Goal: Task Accomplishment & Management: Complete application form

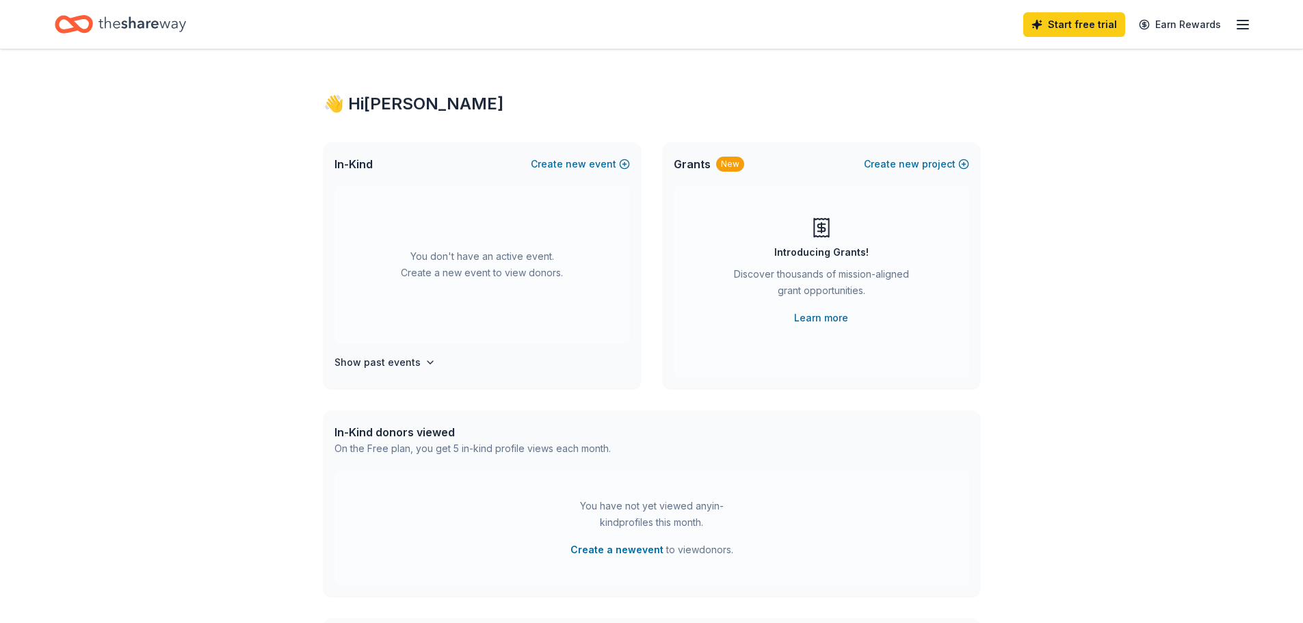
click at [118, 13] on icon "Home" at bounding box center [142, 24] width 88 height 28
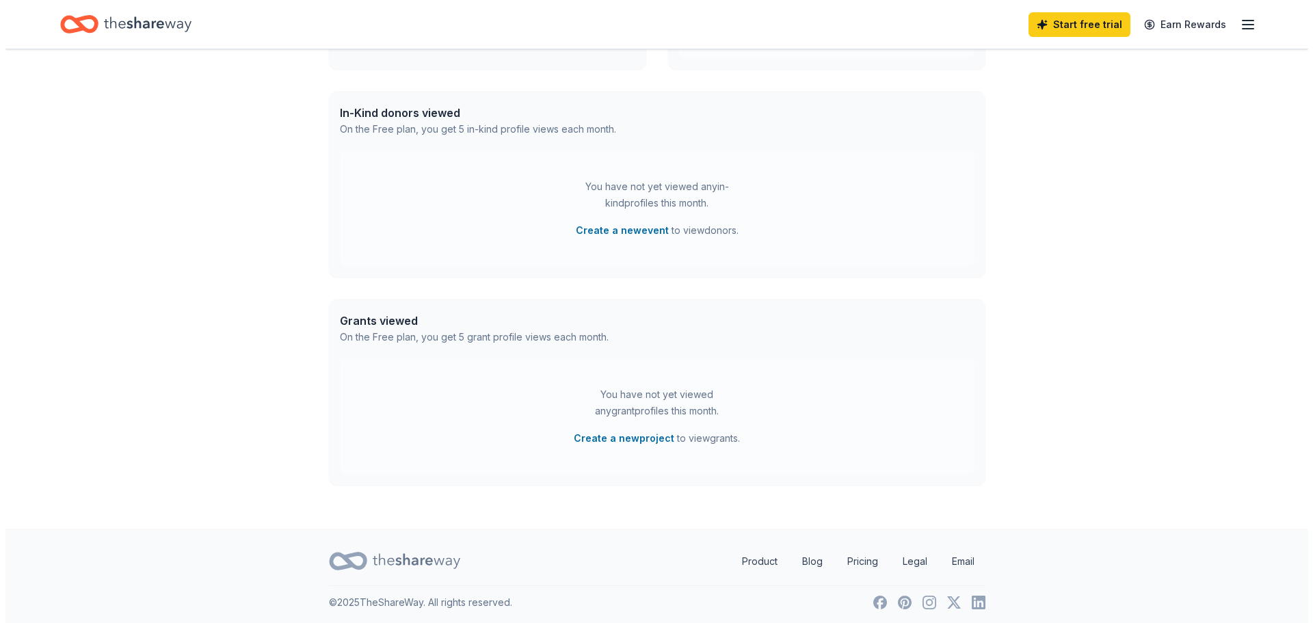
scroll to position [323, 0]
click at [625, 222] on button "Create a new event" at bounding box center [616, 226] width 93 height 16
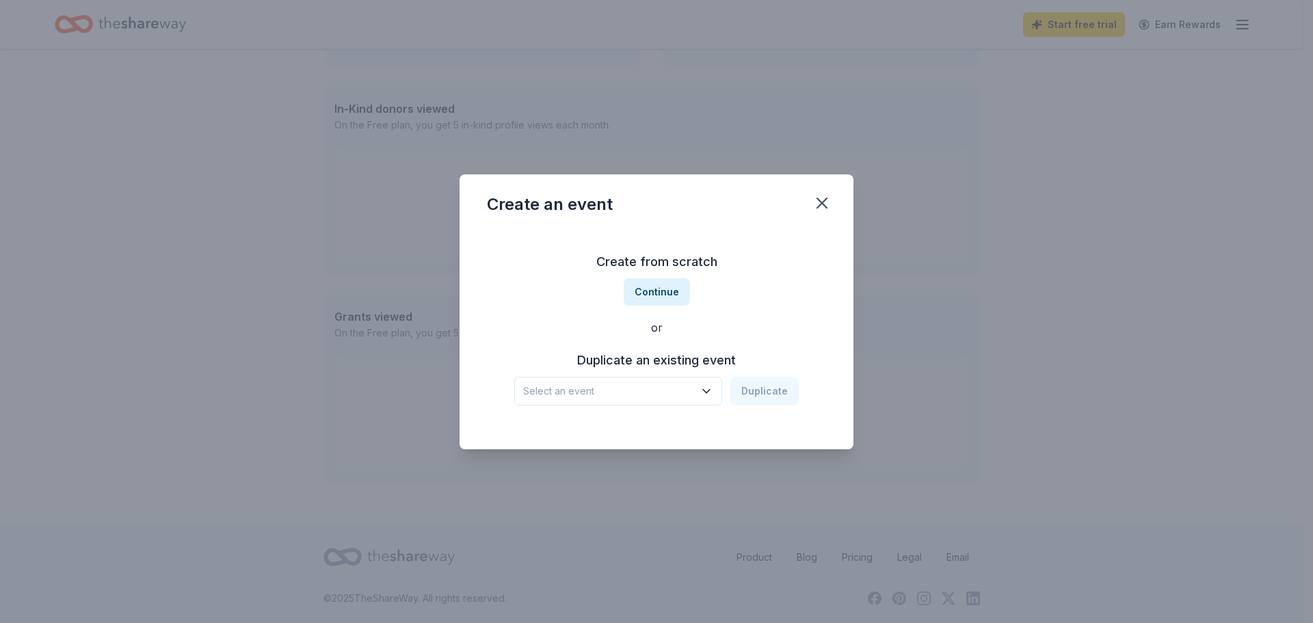
click at [675, 286] on button "Continue" at bounding box center [657, 291] width 66 height 27
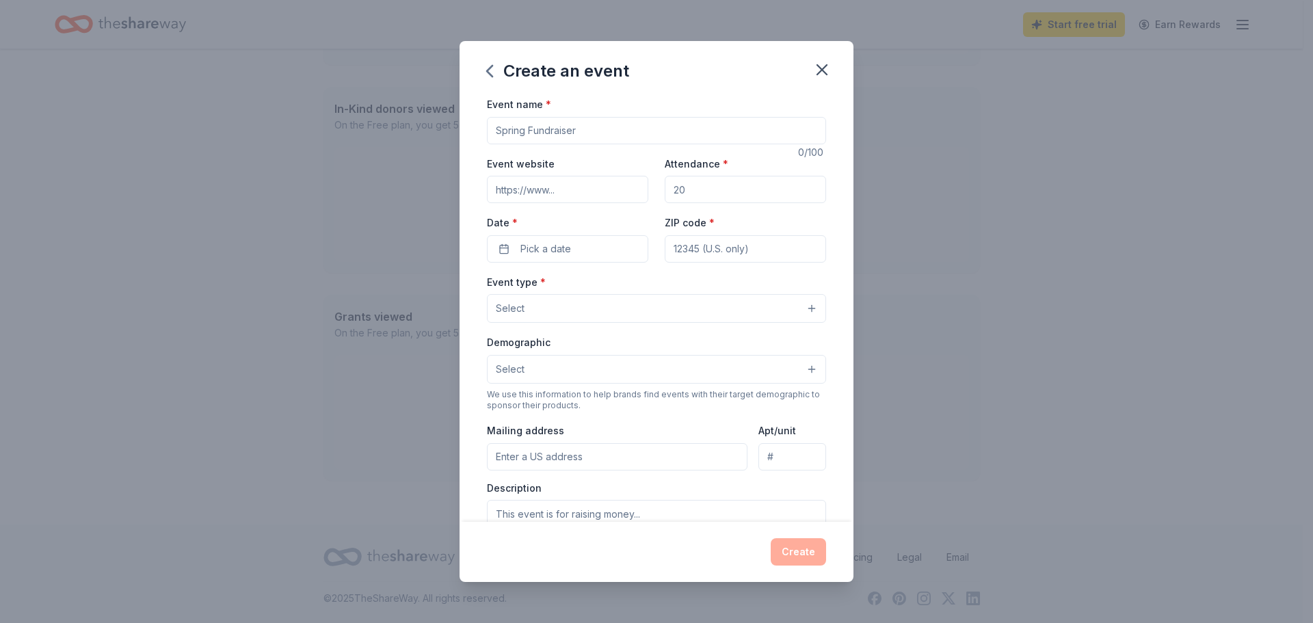
click at [578, 135] on input "Event name *" at bounding box center [656, 130] width 339 height 27
type input "Cal LAW Pathways to Law Summit"
click at [715, 184] on input "Attendance *" at bounding box center [745, 189] width 161 height 27
type input "300"
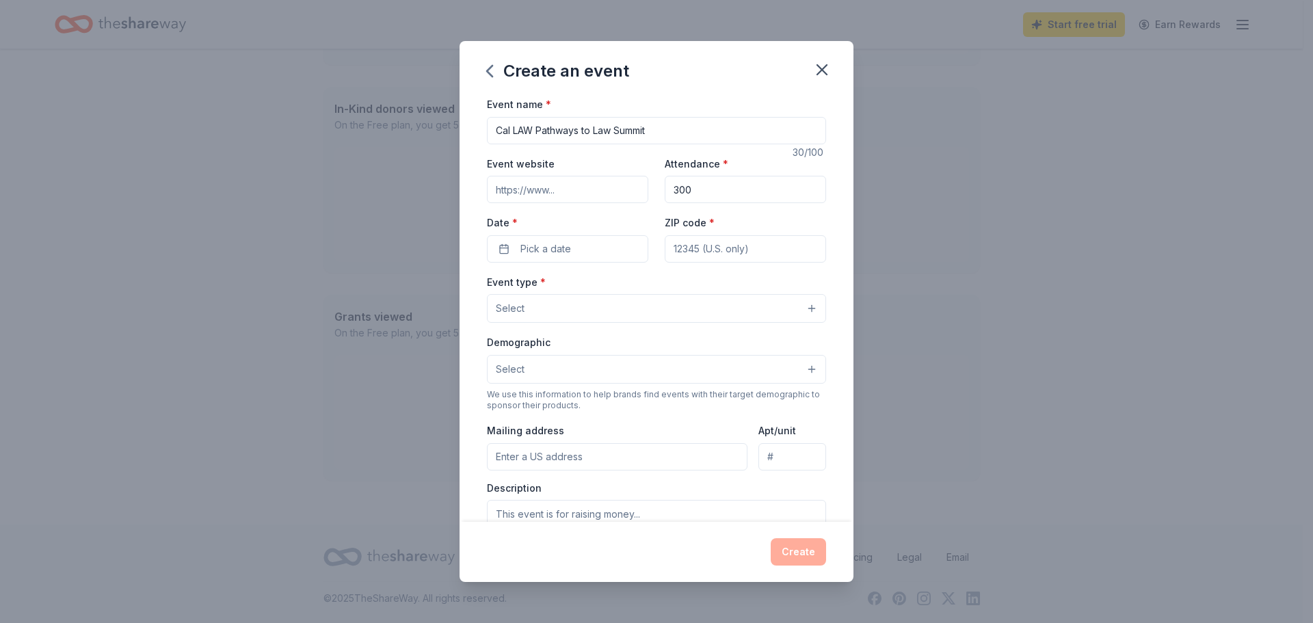
click at [532, 274] on div "Event type * Select" at bounding box center [656, 299] width 339 height 50
drag, startPoint x: 544, startPoint y: 235, endPoint x: 538, endPoint y: 242, distance: 9.7
click at [544, 237] on button "Pick a date" at bounding box center [567, 248] width 161 height 27
click at [637, 281] on button "Go to next month" at bounding box center [638, 285] width 19 height 19
click at [636, 281] on button "Go to next month" at bounding box center [638, 285] width 19 height 19
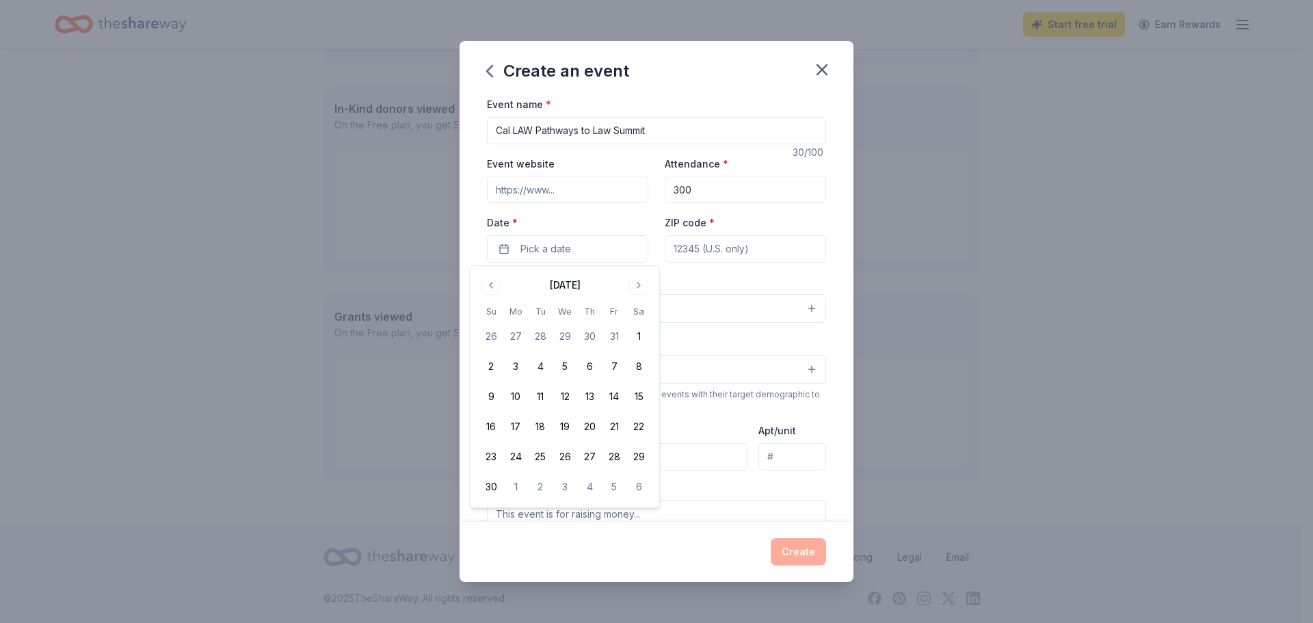
click at [636, 281] on button "Go to next month" at bounding box center [638, 285] width 19 height 19
click at [638, 281] on button "Go to next month" at bounding box center [638, 285] width 19 height 19
click at [618, 390] on button "20" at bounding box center [614, 396] width 25 height 25
click at [704, 247] on input "ZIP code *" at bounding box center [745, 248] width 161 height 27
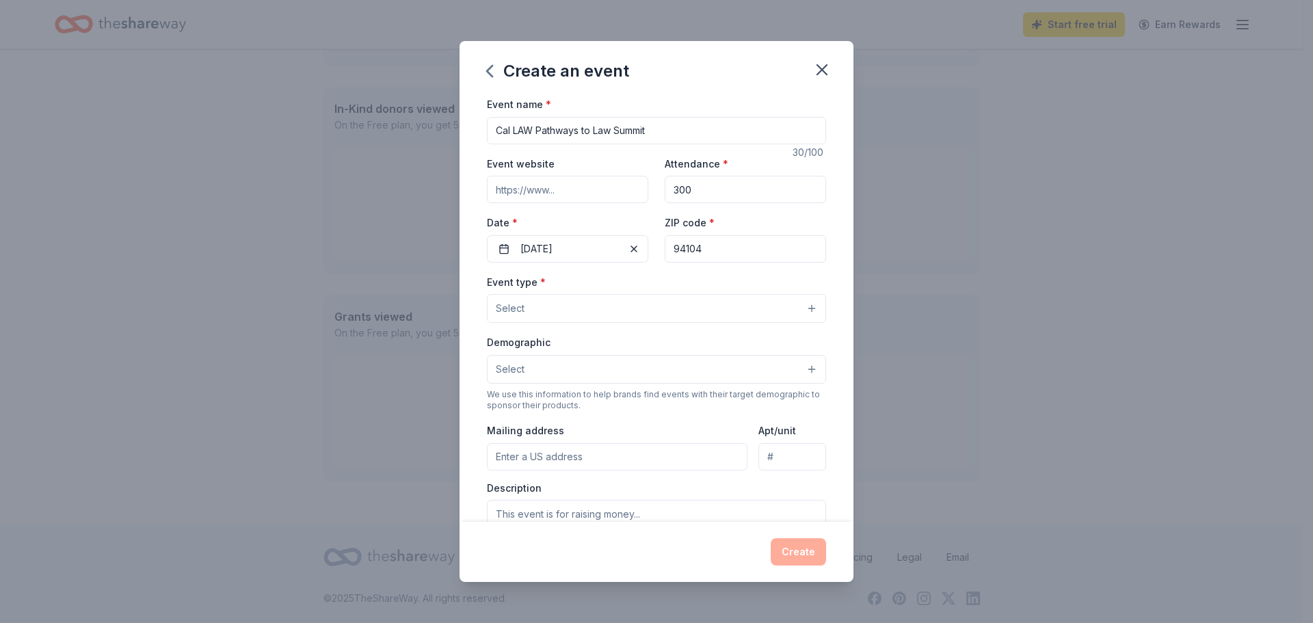
type input "94104"
click at [553, 262] on button "02/20/2026" at bounding box center [567, 248] width 161 height 27
click at [539, 299] on div "September 2025 Su Mo Tu We Th Fr Sa 31 1 2 3 4 5 6 7 8 9 10 11 12 13 14 15 16 1…" at bounding box center [565, 371] width 172 height 195
click at [719, 297] on button "Select" at bounding box center [656, 308] width 339 height 29
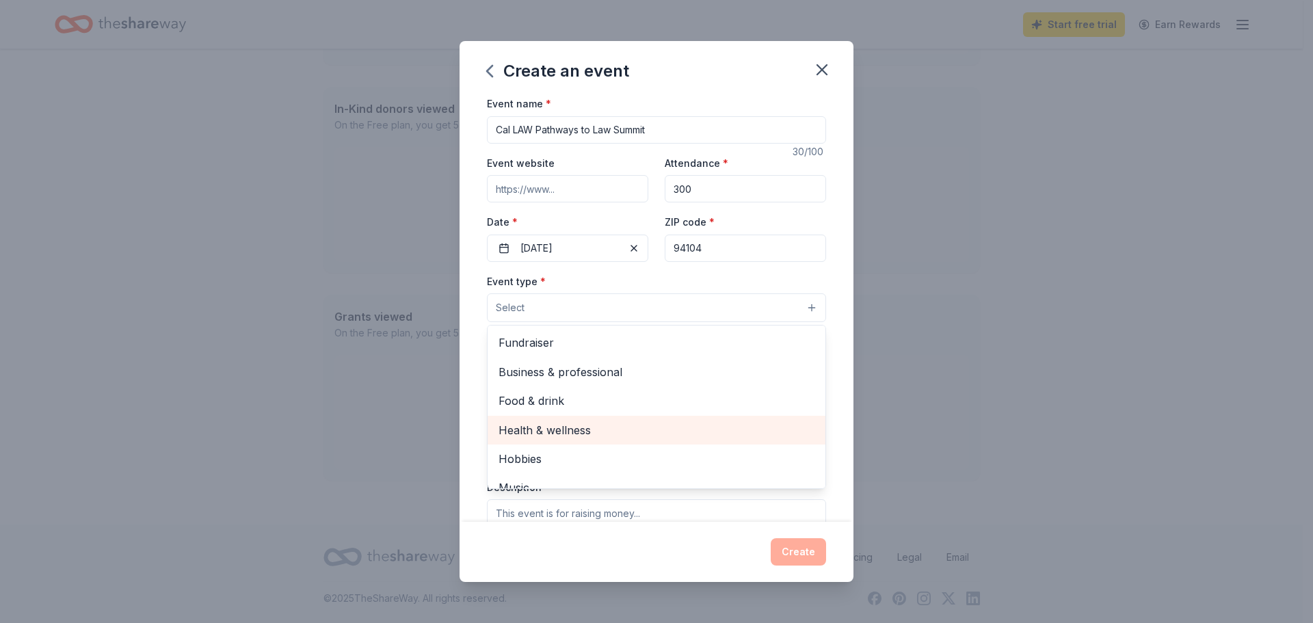
scroll to position [0, 0]
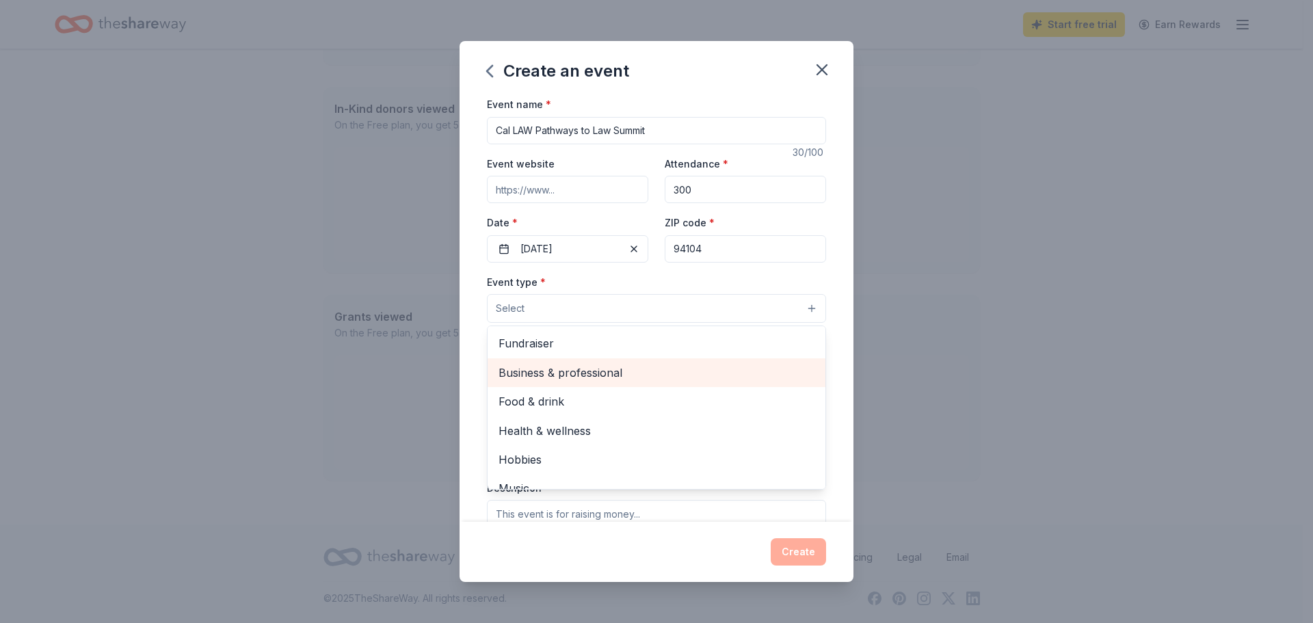
click at [621, 382] on div "Business & professional" at bounding box center [657, 372] width 338 height 29
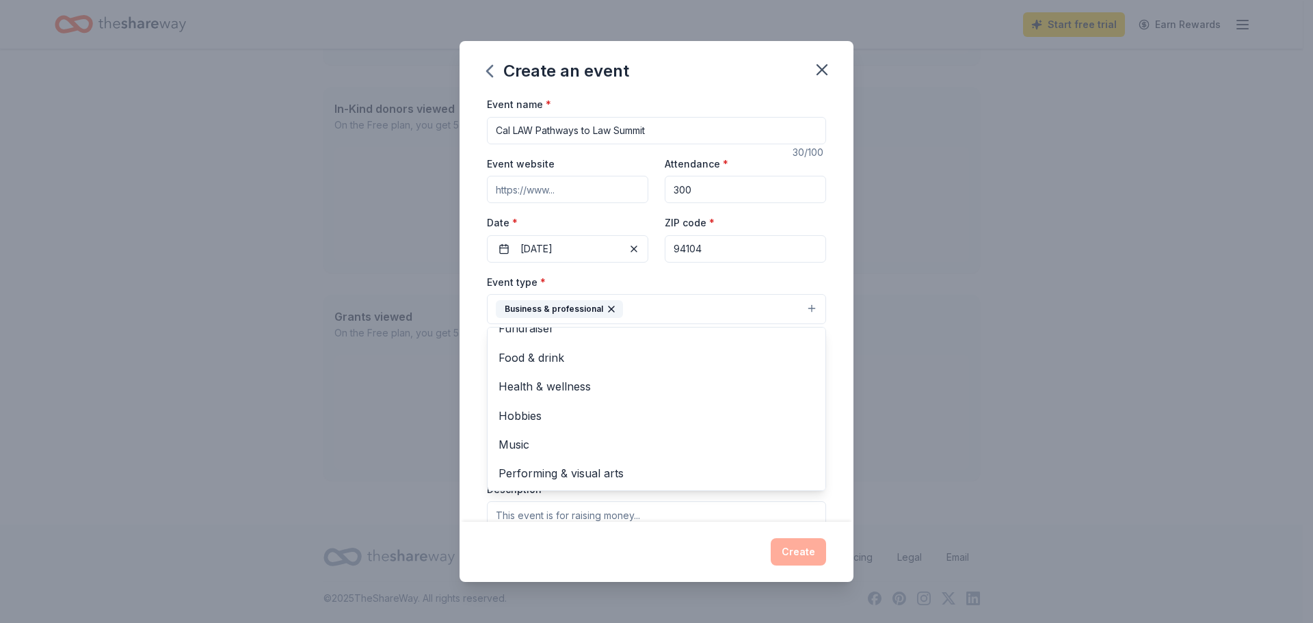
click at [591, 544] on div "Create an event Event name * Cal LAW Pathways to Law Summit 30 /100 Event websi…" at bounding box center [657, 311] width 394 height 541
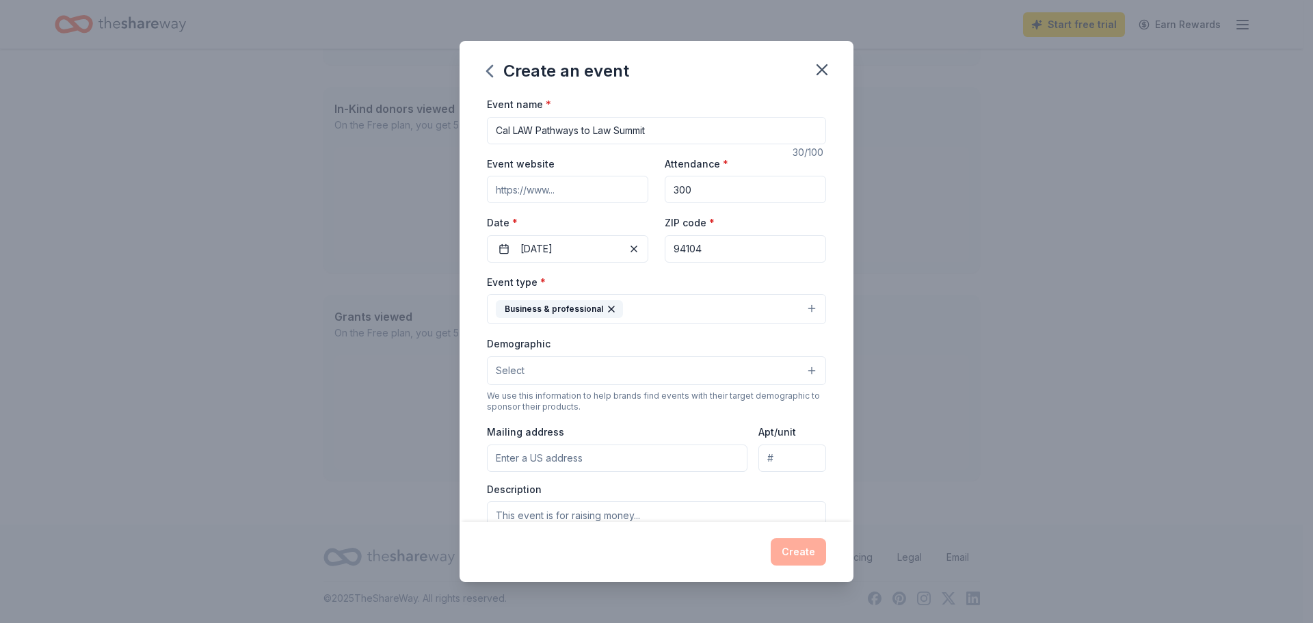
click at [519, 358] on button "Select" at bounding box center [656, 370] width 339 height 29
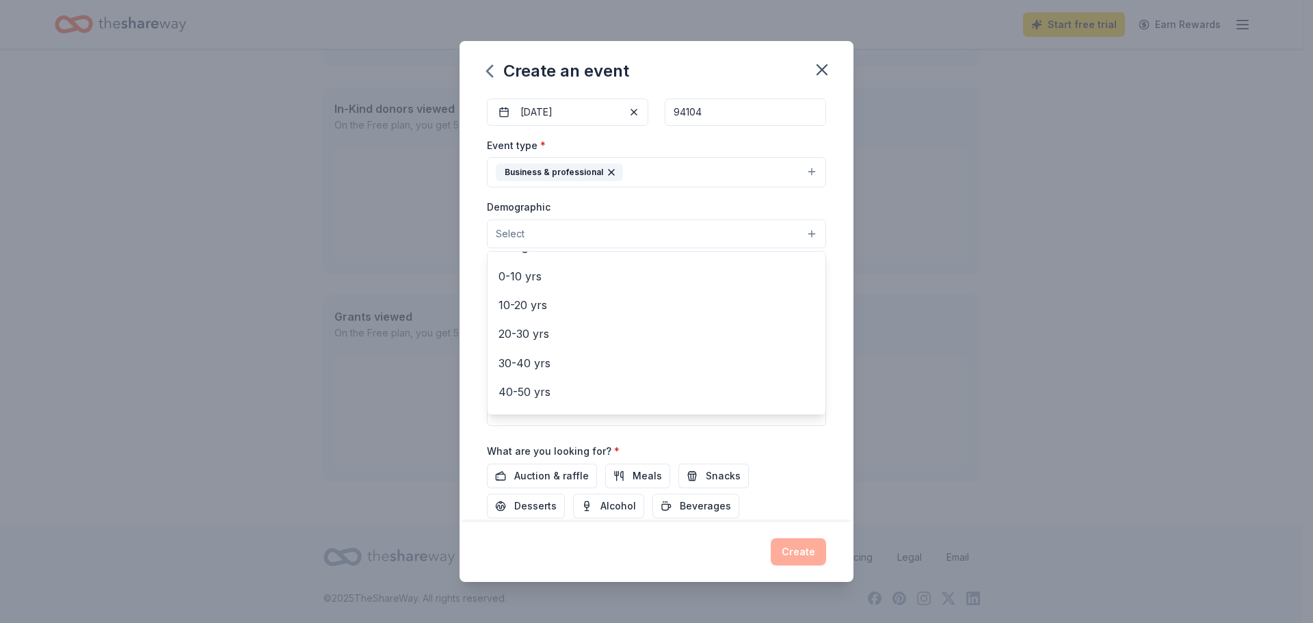
scroll to position [83, 0]
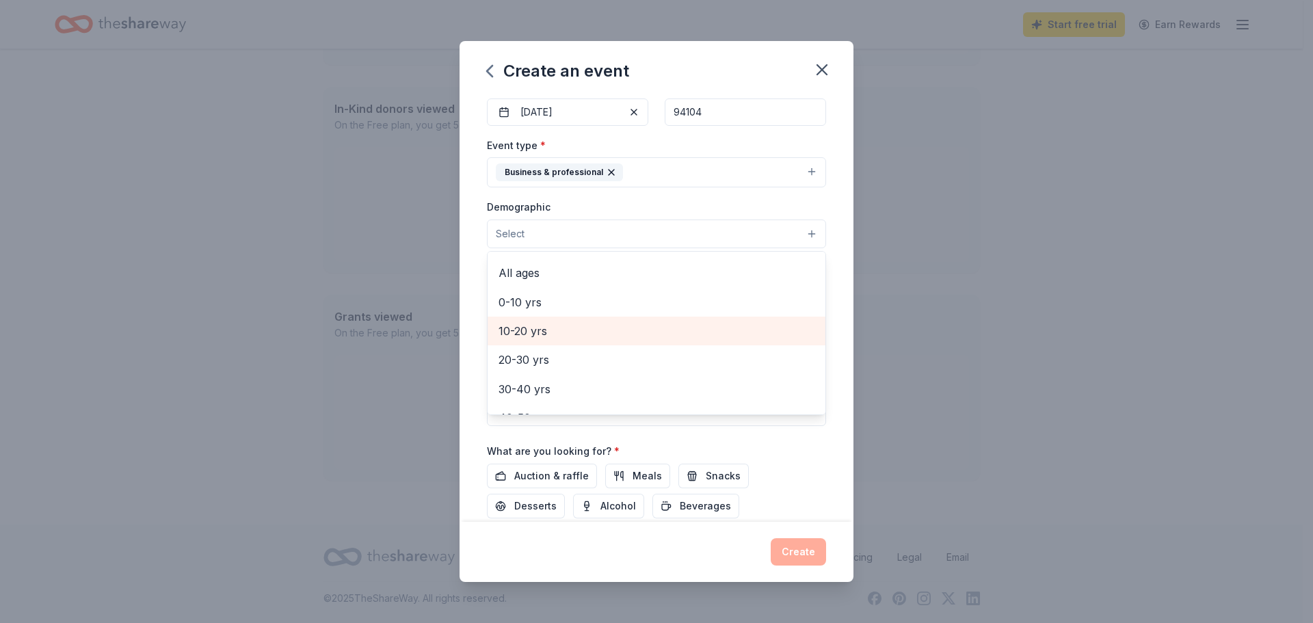
click at [600, 343] on div "10-20 yrs" at bounding box center [657, 331] width 338 height 29
click at [585, 336] on span "20-30 yrs" at bounding box center [657, 332] width 316 height 18
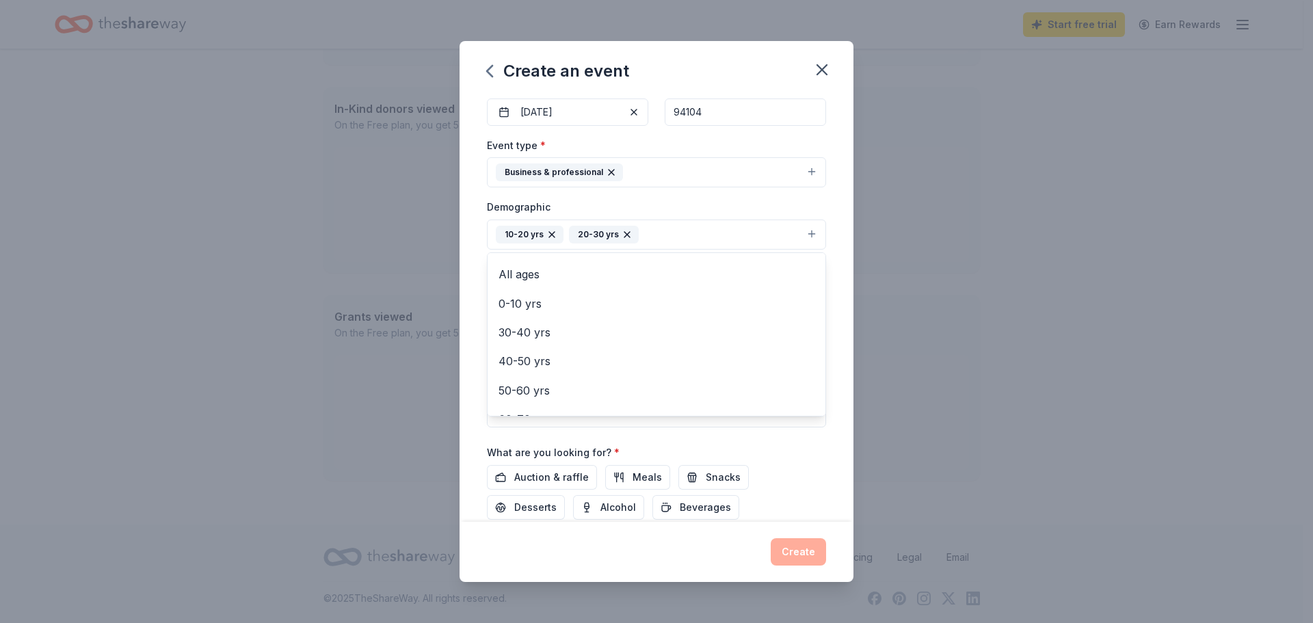
click at [488, 425] on div "Event type * Business & professional Demographic 10-20 yrs 20-30 yrs All gender…" at bounding box center [656, 282] width 339 height 291
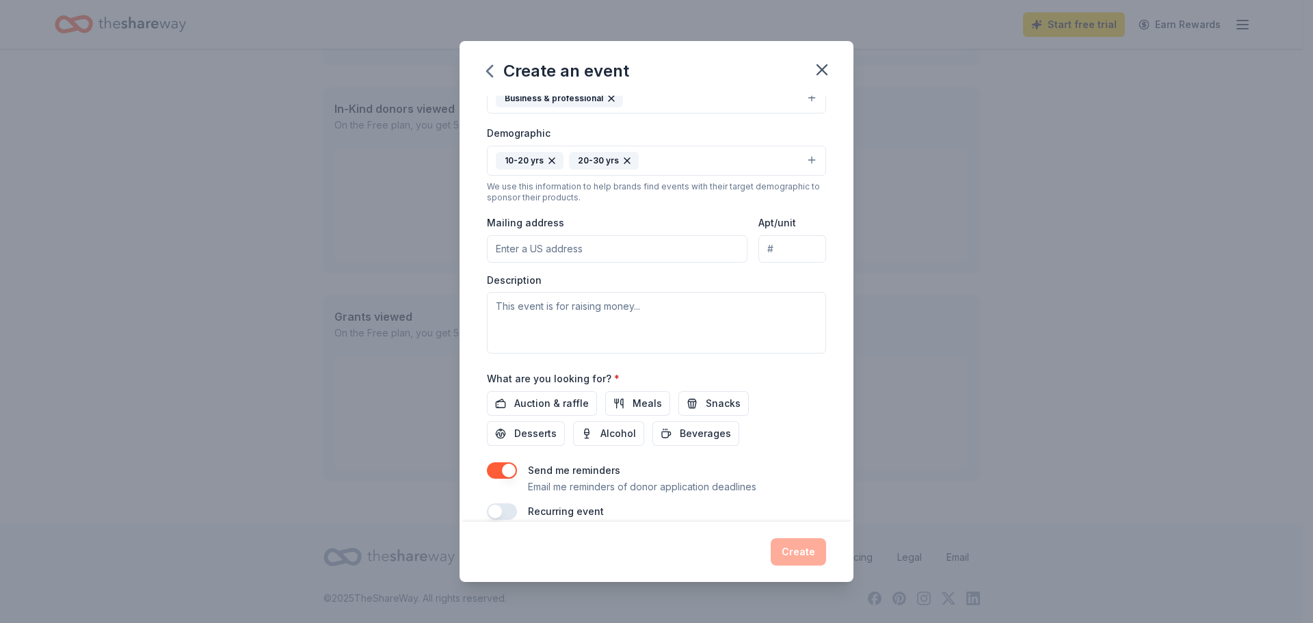
scroll to position [230, 0]
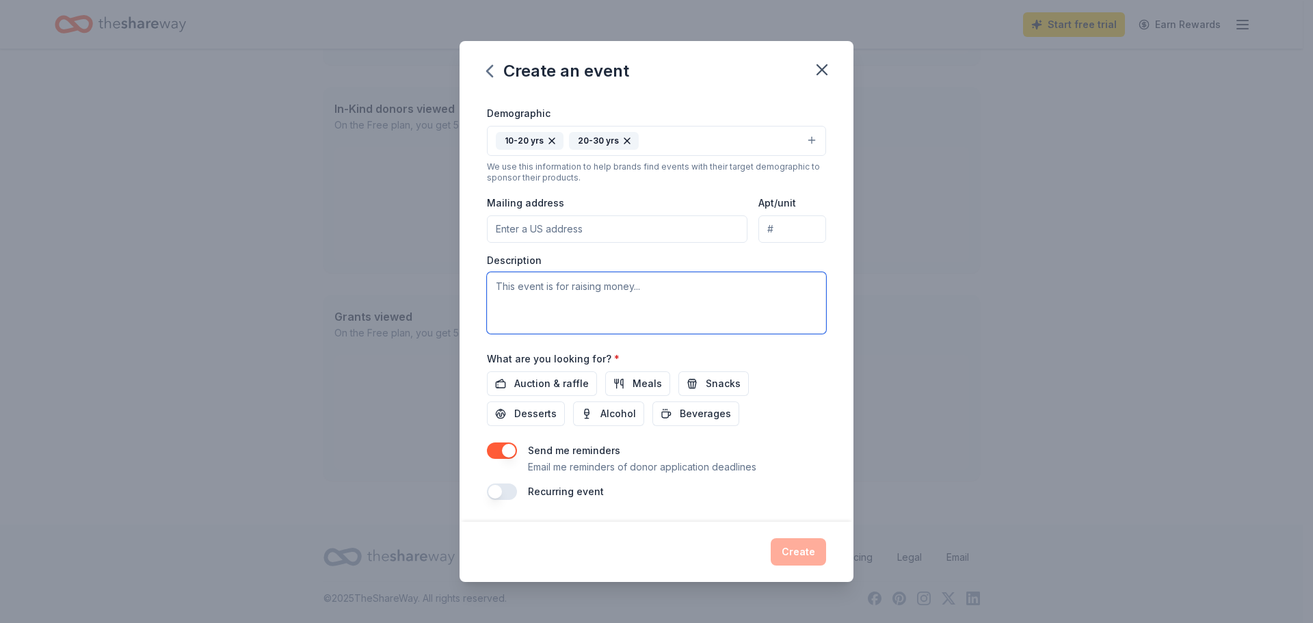
click at [601, 295] on textarea at bounding box center [656, 303] width 339 height 62
click at [646, 295] on textarea at bounding box center [656, 303] width 339 height 62
paste textarea "On Friday, February 20, 2026, Cal LAW will host its Annual Pathways to Law Summ…"
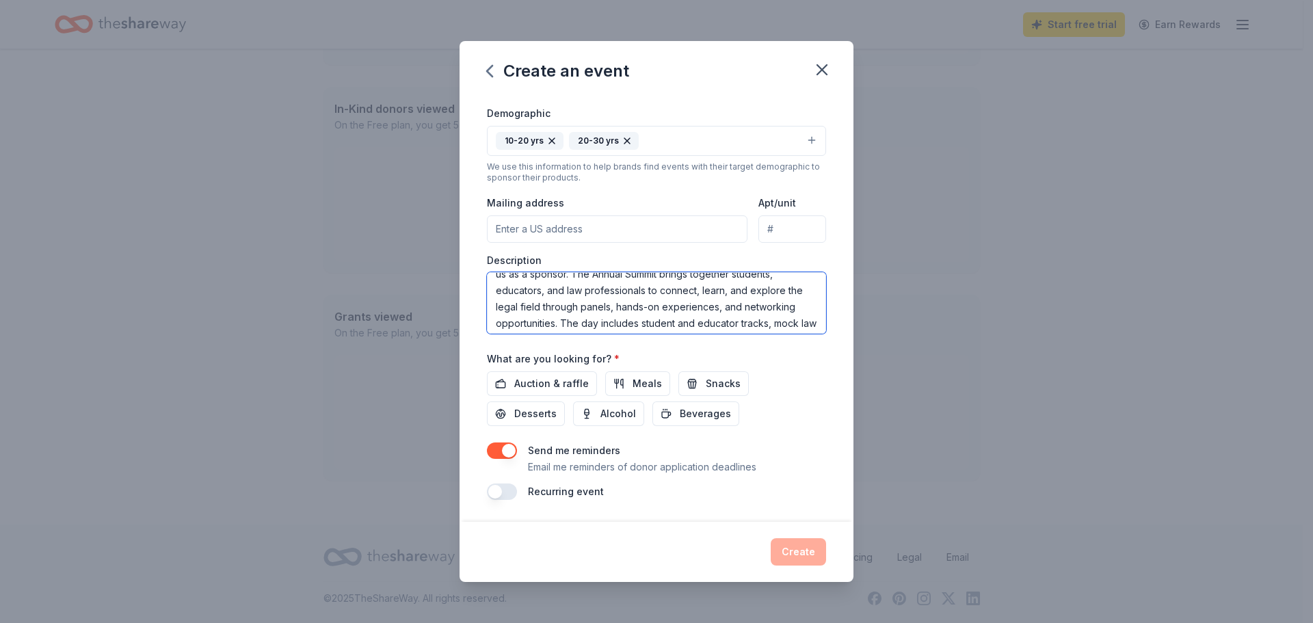
scroll to position [148, 0]
drag, startPoint x: 651, startPoint y: 314, endPoint x: 704, endPoint y: 282, distance: 61.3
click at [702, 285] on textarea "On Friday, February 20, 2026, Cal LAW will host its Annual Pathways to Law Summ…" at bounding box center [656, 303] width 339 height 62
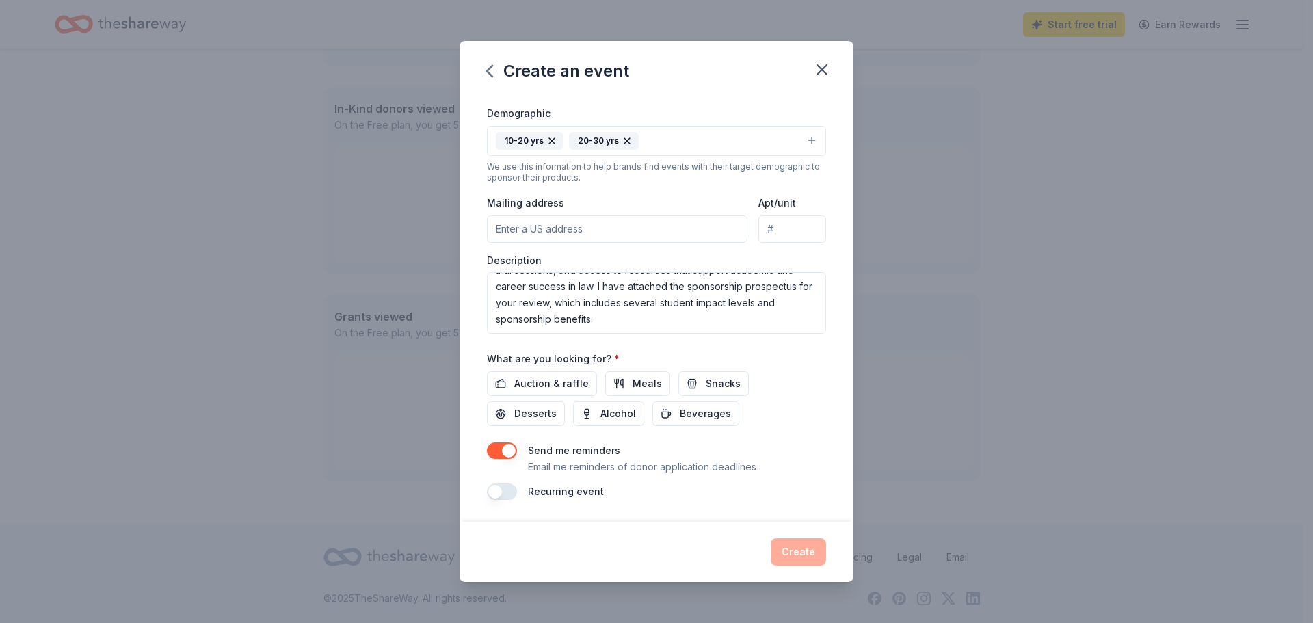
drag, startPoint x: 721, startPoint y: 268, endPoint x: 740, endPoint y: 268, distance: 19.1
click at [740, 268] on div "Description On Friday, February 20, 2026, Cal LAW will host its Annual Pathways…" at bounding box center [656, 294] width 339 height 81
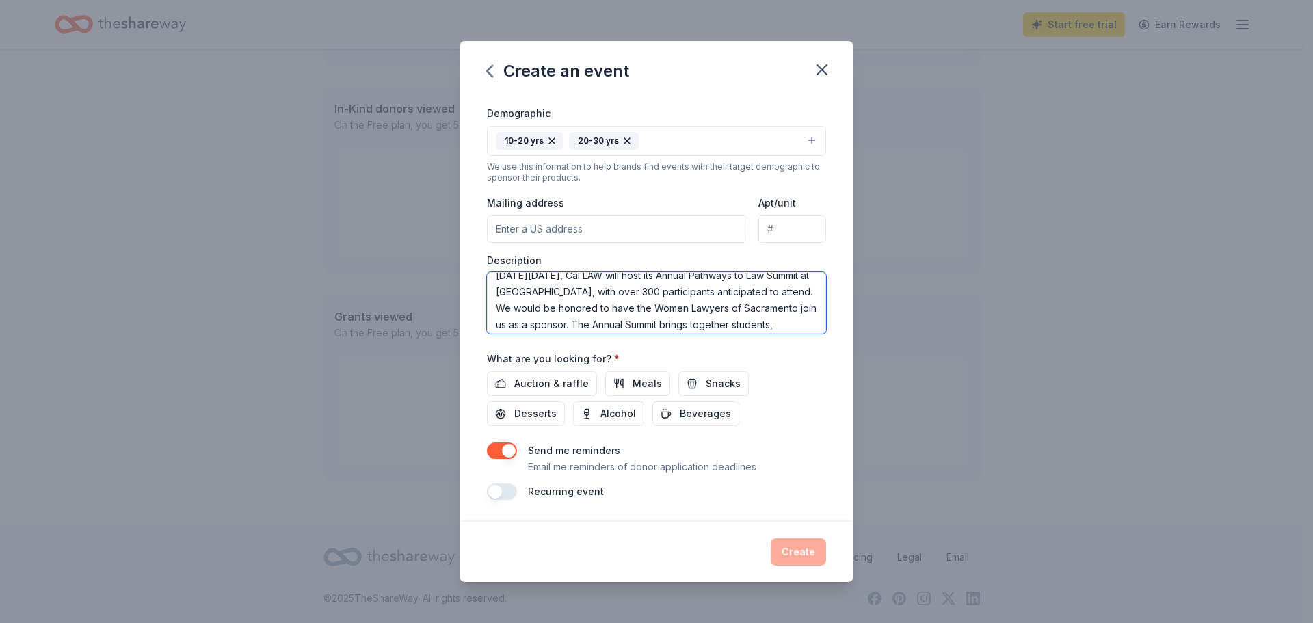
click at [682, 307] on textarea "On Friday, February 20, 2026, Cal LAW will host its Annual Pathways to Law Summ…" at bounding box center [656, 303] width 339 height 62
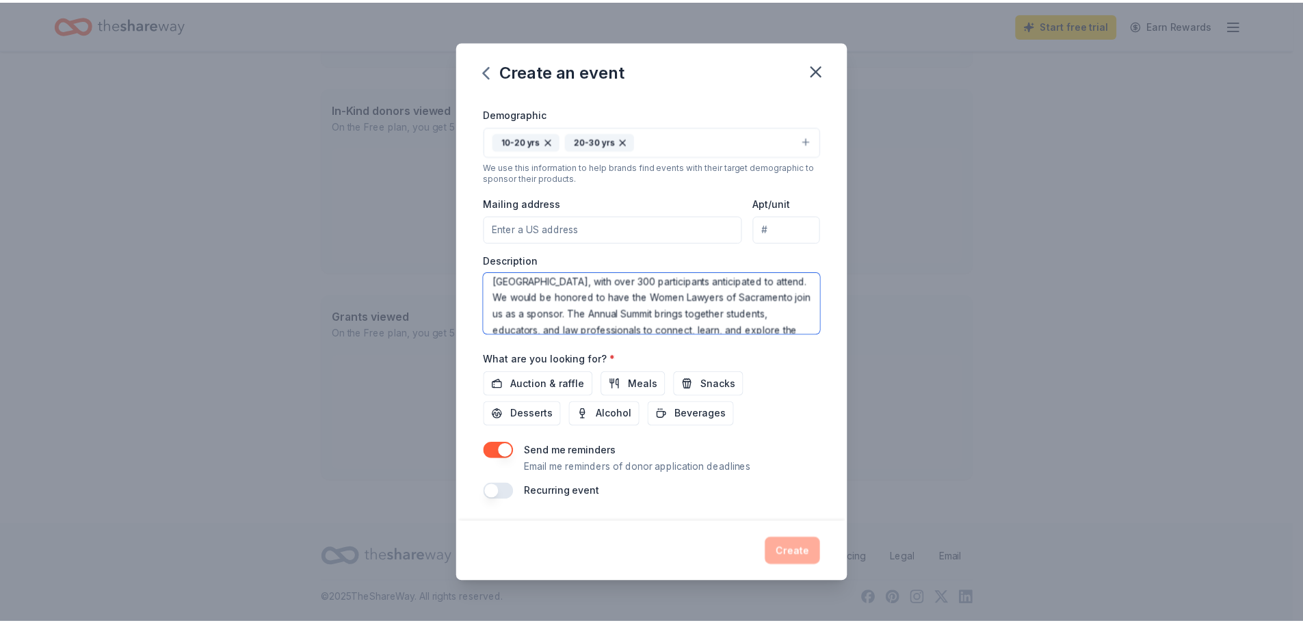
scroll to position [0, 0]
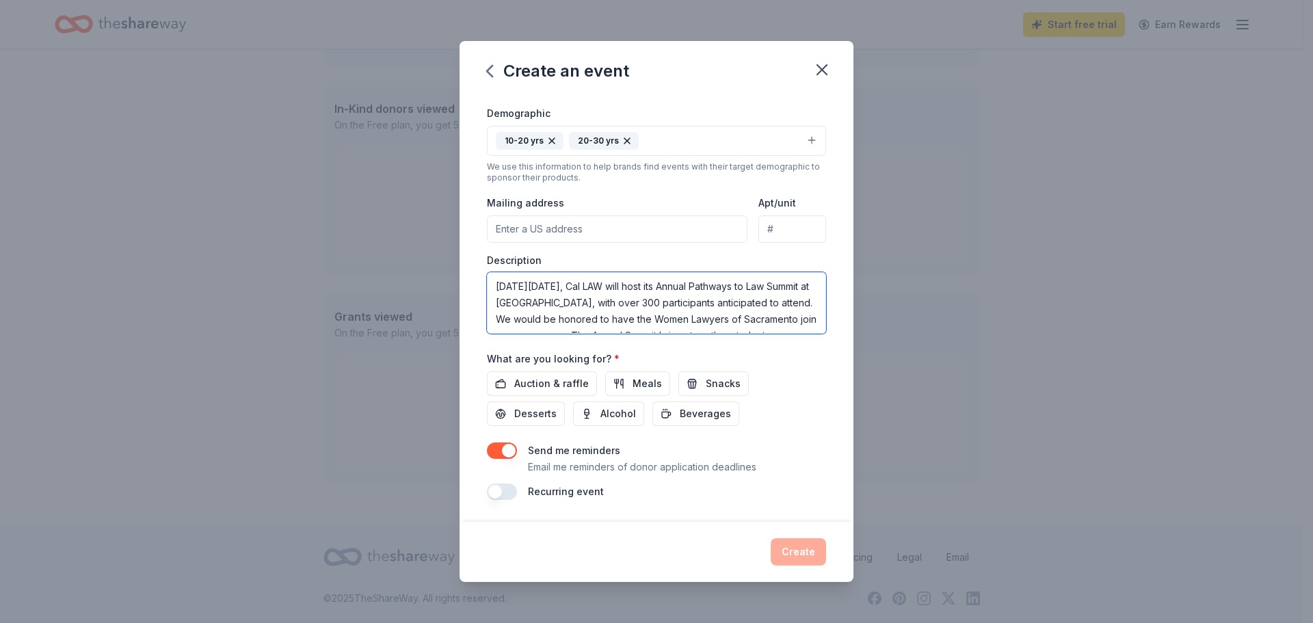
drag, startPoint x: 754, startPoint y: 324, endPoint x: 650, endPoint y: 312, distance: 104.7
click at [650, 312] on textarea "On Friday, February 20, 2026, Cal LAW will host its Annual Pathways to Law Summ…" at bounding box center [656, 303] width 339 height 62
type textarea "On Friday, February 20, 2026, Cal LAW will host its Annual Pathways to Law Summ…"
click at [624, 377] on button "Meals" at bounding box center [637, 383] width 65 height 25
click at [684, 379] on button "Snacks" at bounding box center [713, 383] width 70 height 25
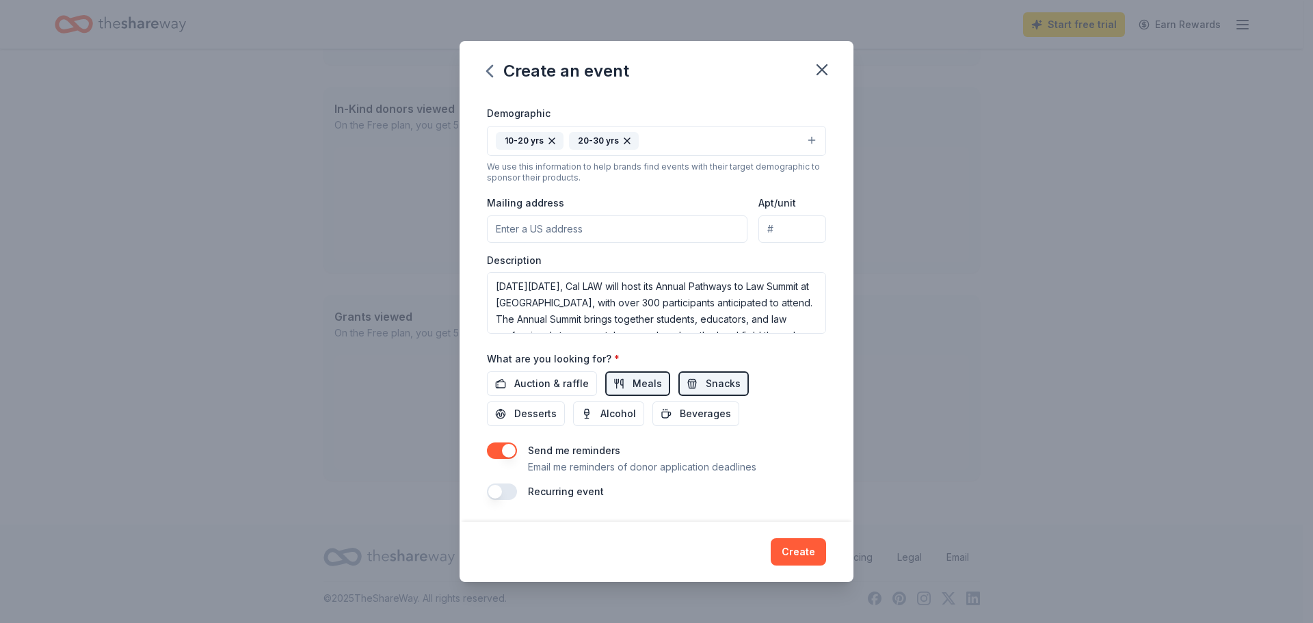
click at [708, 414] on span "Beverages" at bounding box center [705, 414] width 51 height 16
click at [560, 420] on button "Desserts" at bounding box center [526, 413] width 78 height 25
click at [806, 552] on button "Create" at bounding box center [798, 551] width 55 height 27
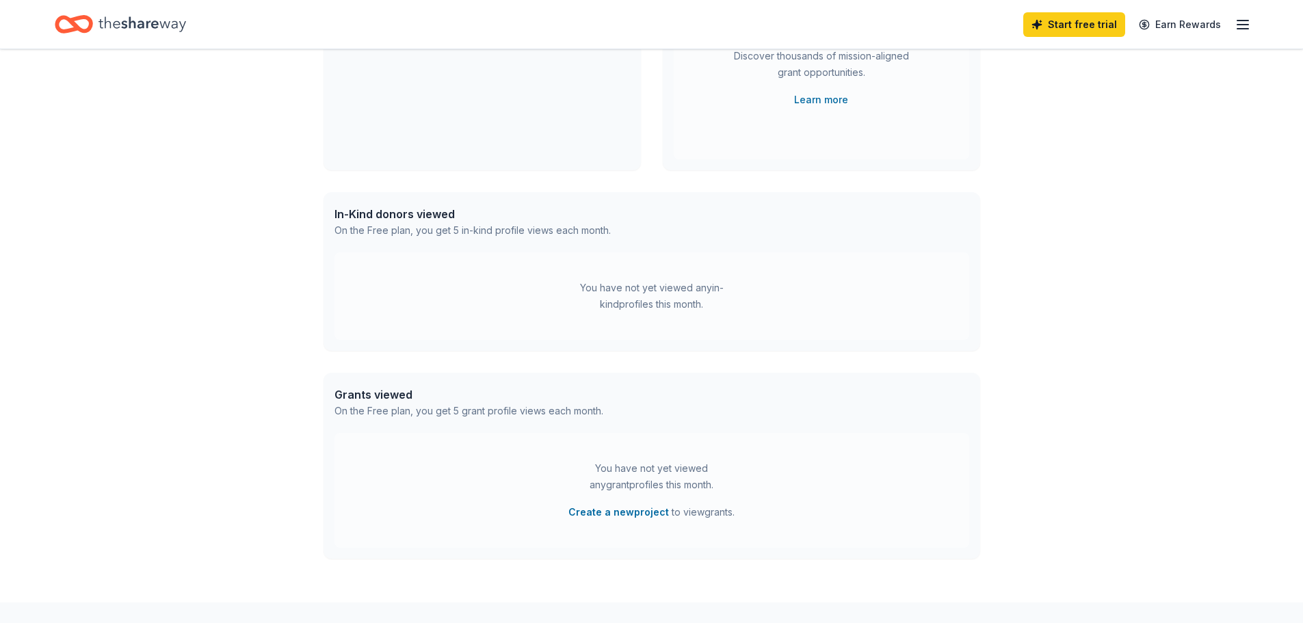
scroll to position [118, 0]
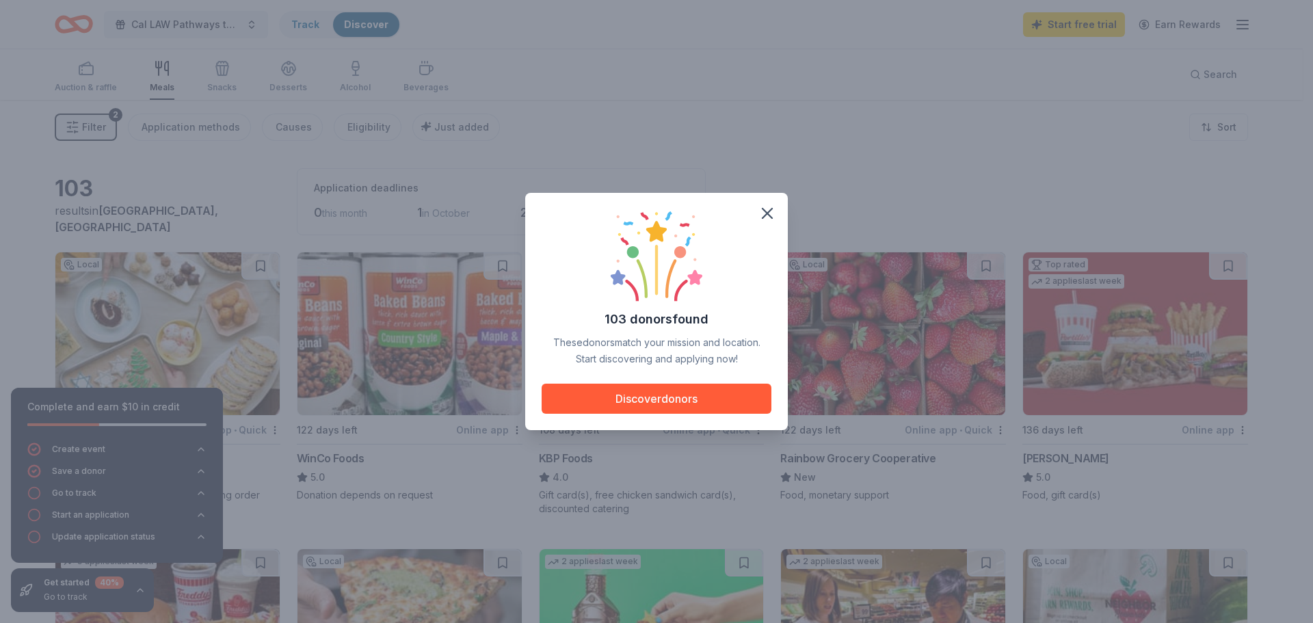
click at [754, 213] on button "button" at bounding box center [767, 213] width 30 height 30
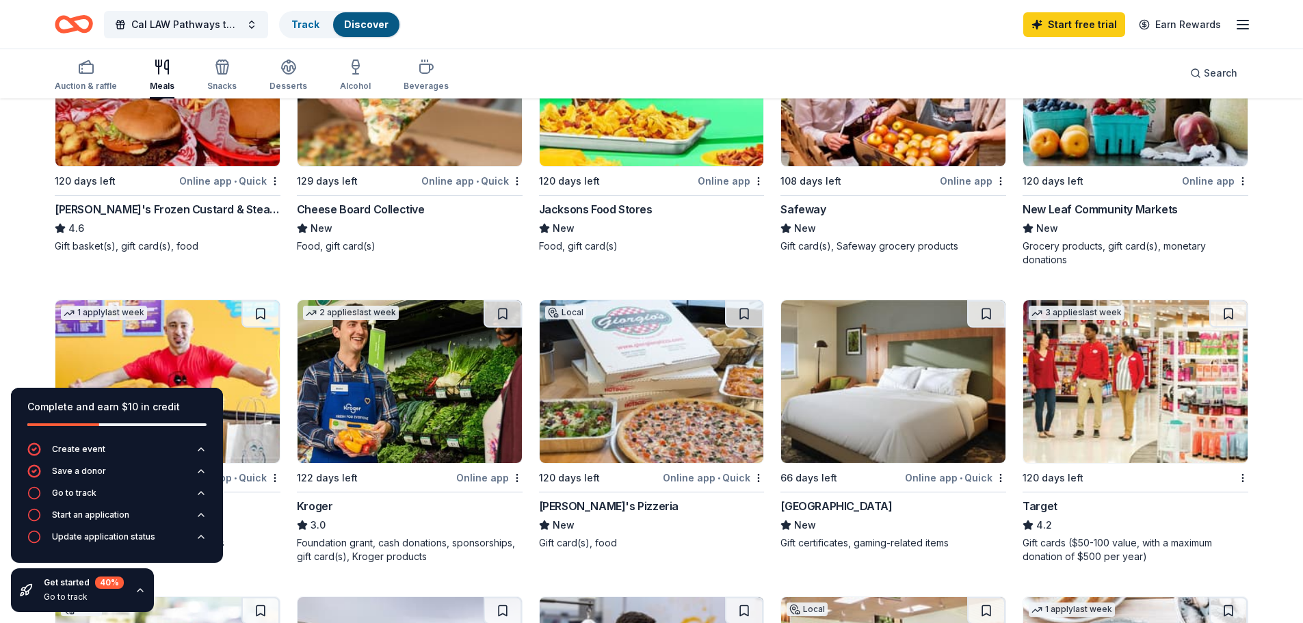
scroll to position [547, 0]
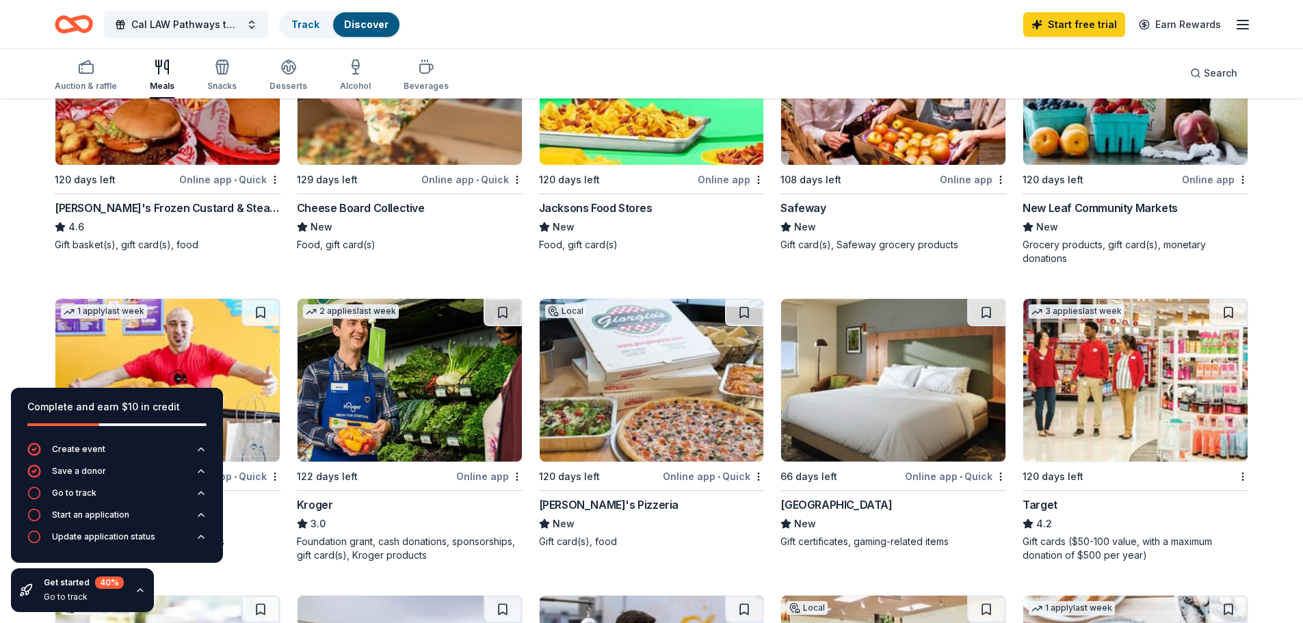
drag, startPoint x: 1089, startPoint y: 539, endPoint x: 1148, endPoint y: 373, distance: 176.5
click at [1148, 373] on img at bounding box center [1135, 380] width 224 height 163
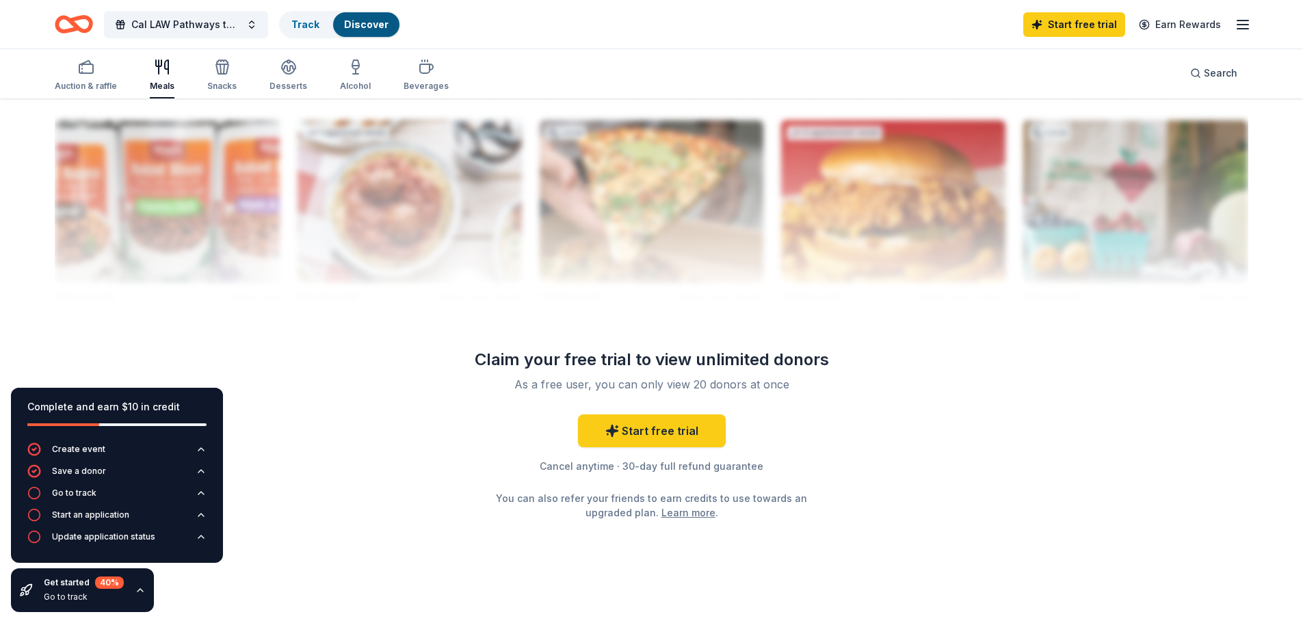
scroll to position [1351, 0]
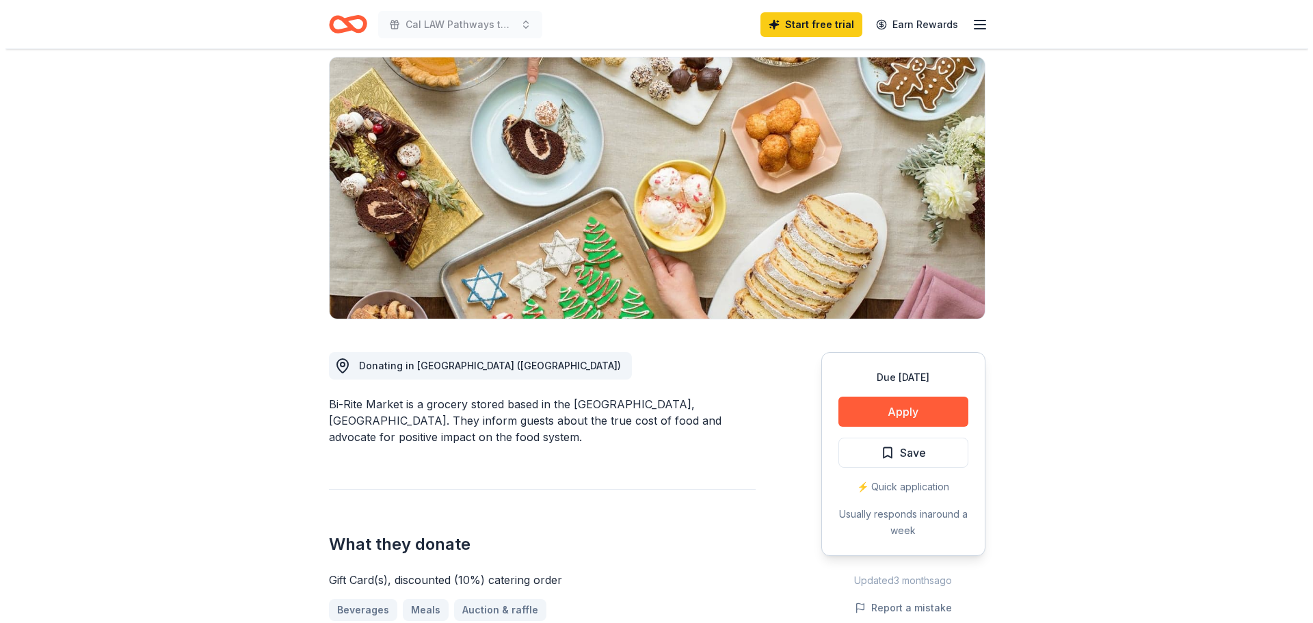
scroll to position [137, 0]
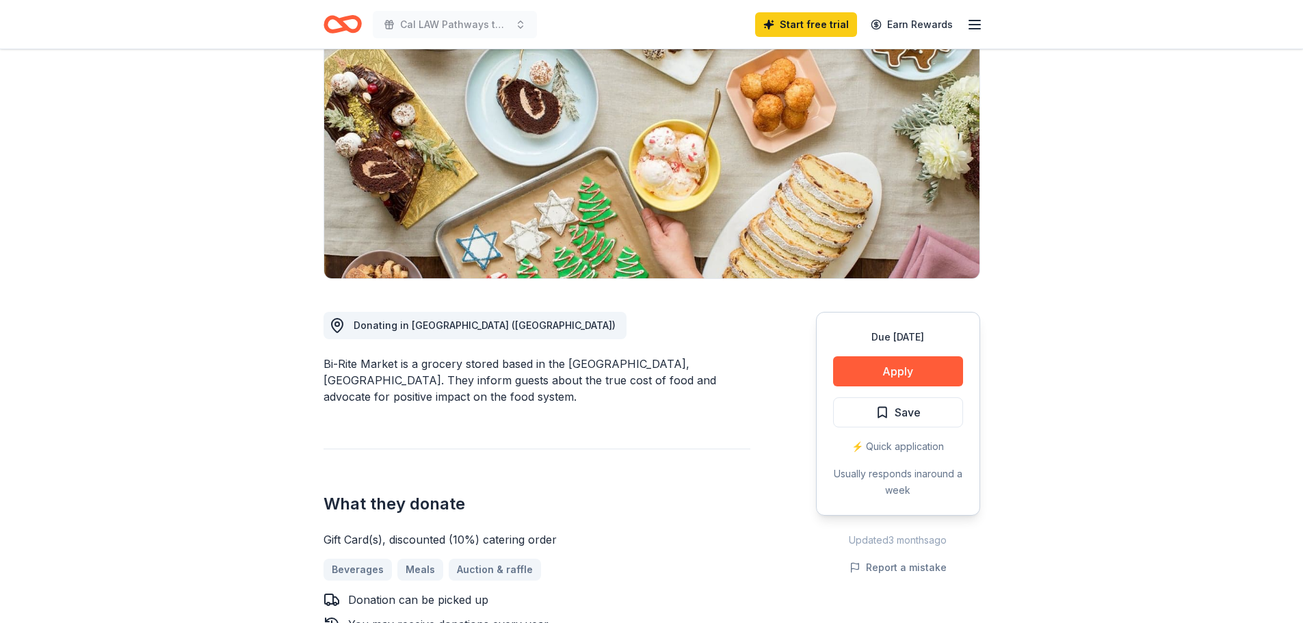
click at [897, 375] on button "Apply" at bounding box center [898, 371] width 130 height 30
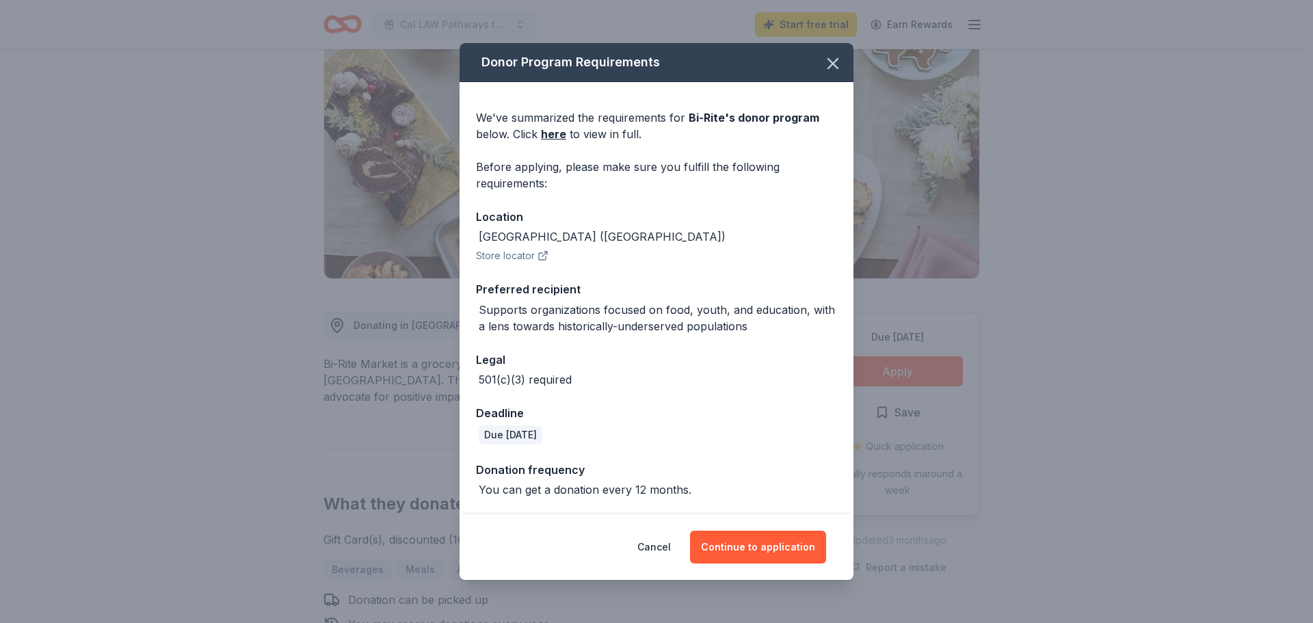
click at [763, 543] on button "Continue to application" at bounding box center [758, 547] width 136 height 33
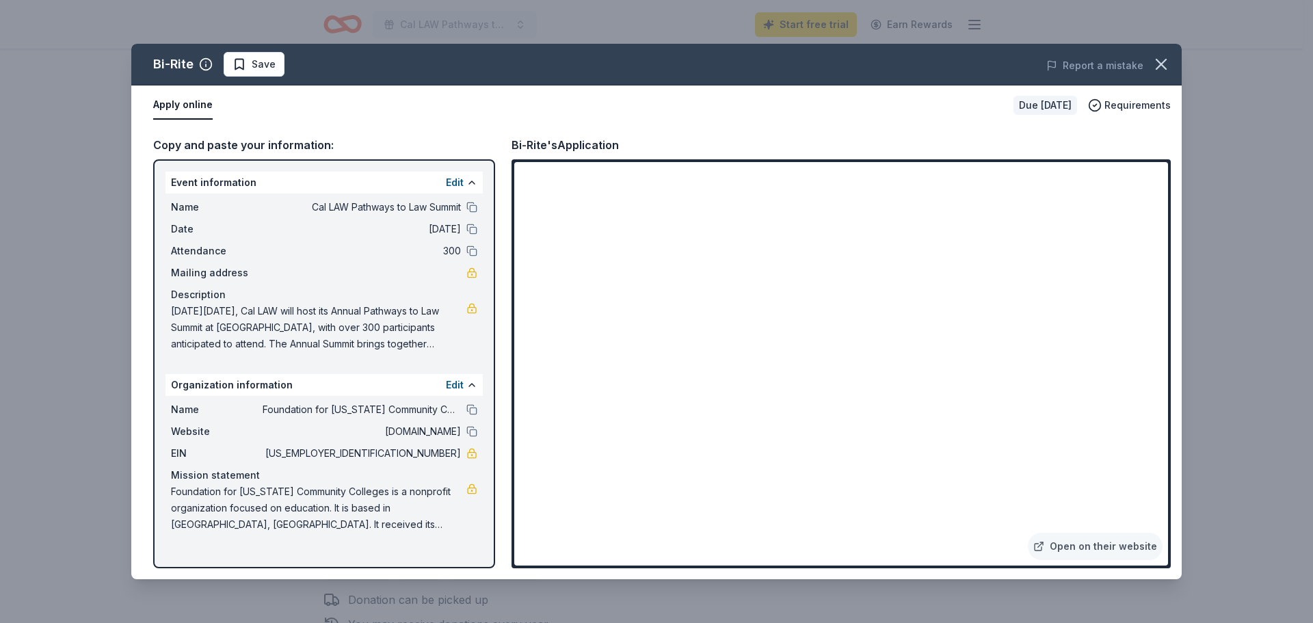
click at [1111, 550] on link "Open on their website" at bounding box center [1095, 546] width 135 height 27
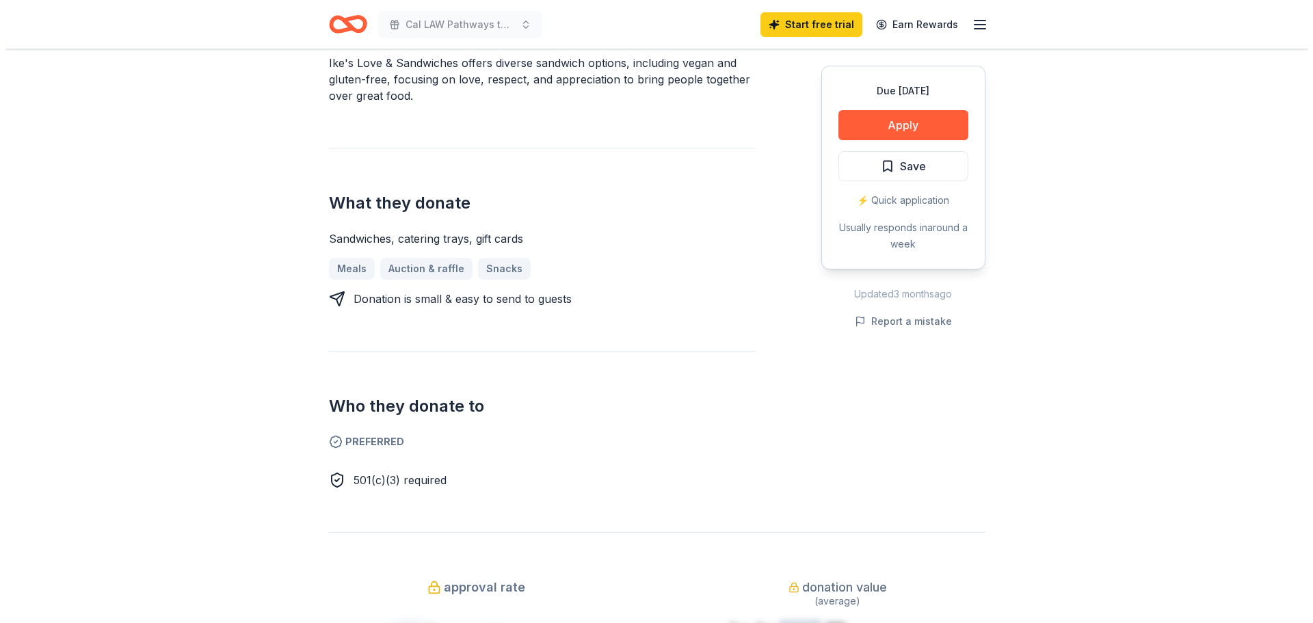
scroll to position [205, 0]
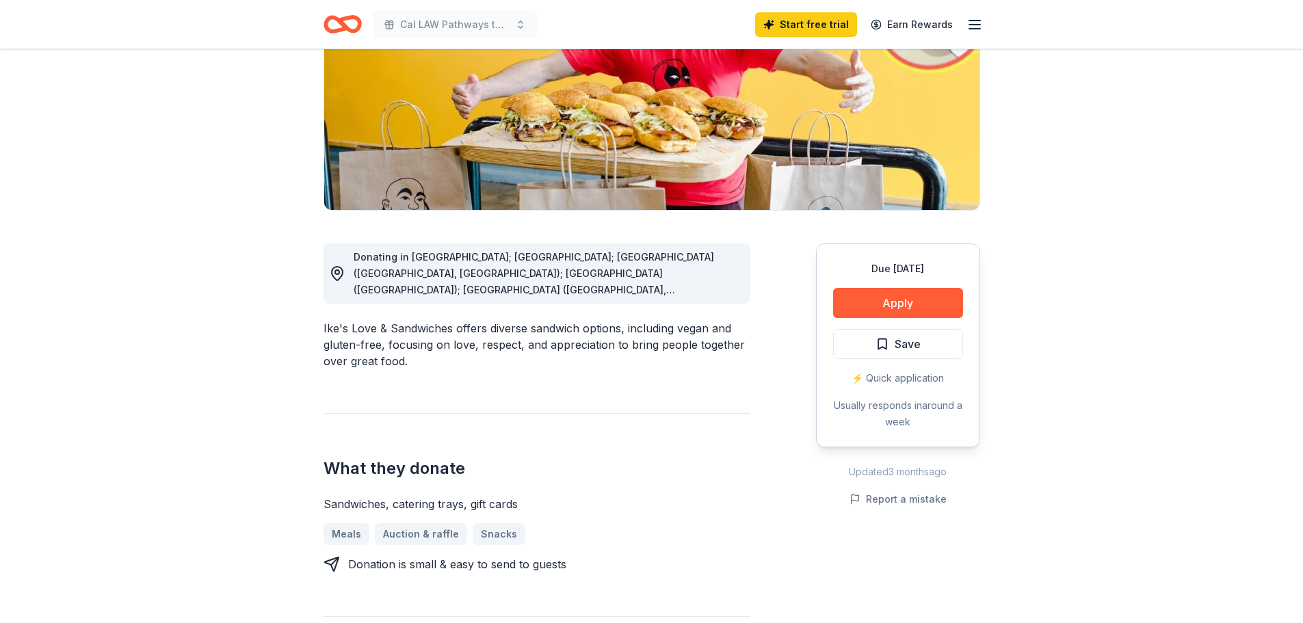
click at [867, 304] on button "Apply" at bounding box center [898, 303] width 130 height 30
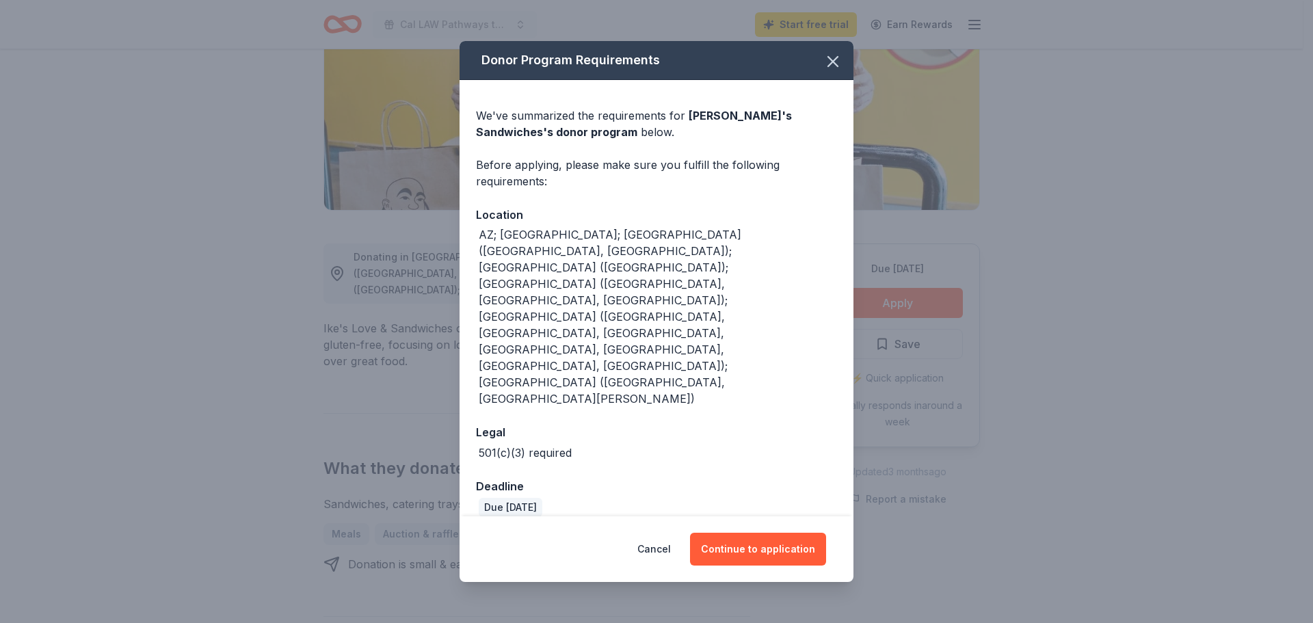
click at [559, 191] on div "We've summarized the requirements for Ike's Sandwiches 's donor program below. …" at bounding box center [657, 306] width 394 height 453
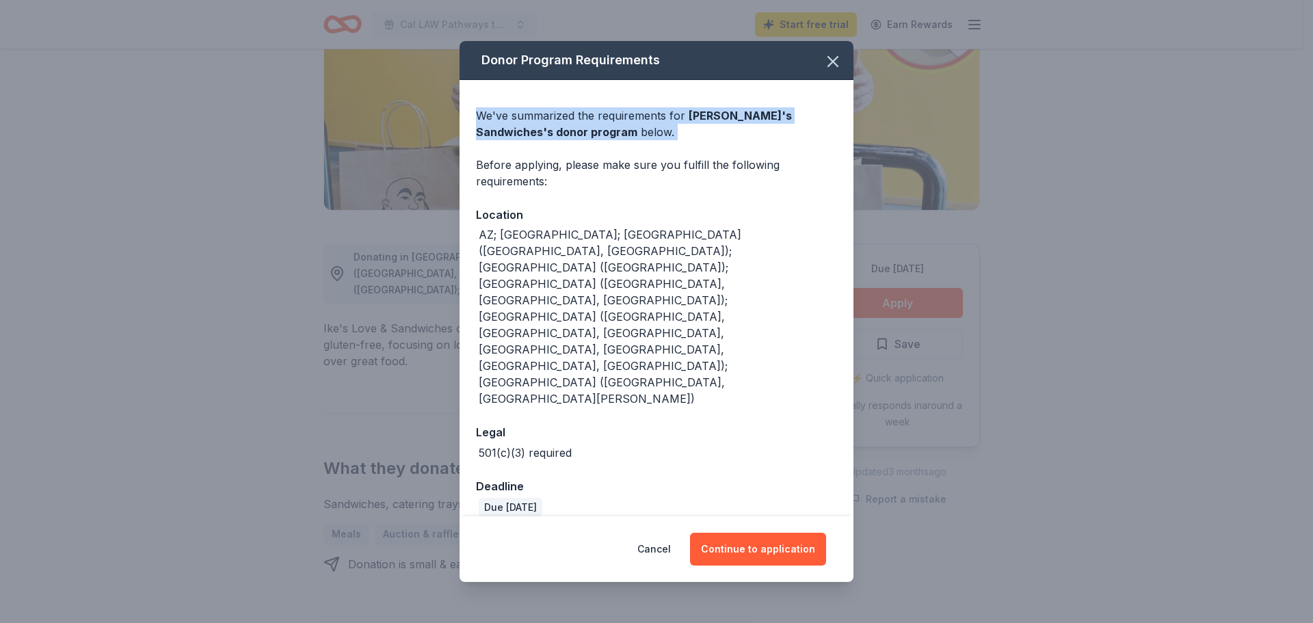
click at [559, 191] on div "We've summarized the requirements for Ike's Sandwiches 's donor program below. …" at bounding box center [657, 306] width 394 height 453
click at [744, 533] on button "Continue to application" at bounding box center [758, 549] width 136 height 33
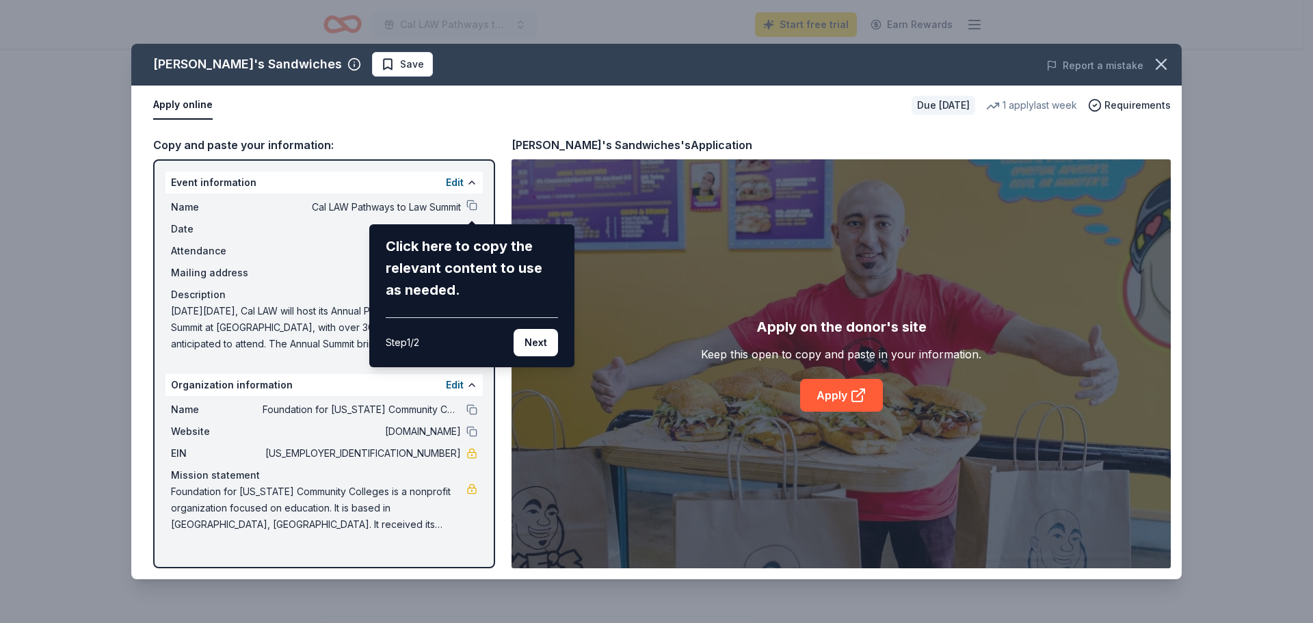
click at [530, 347] on button "Next" at bounding box center [536, 342] width 44 height 27
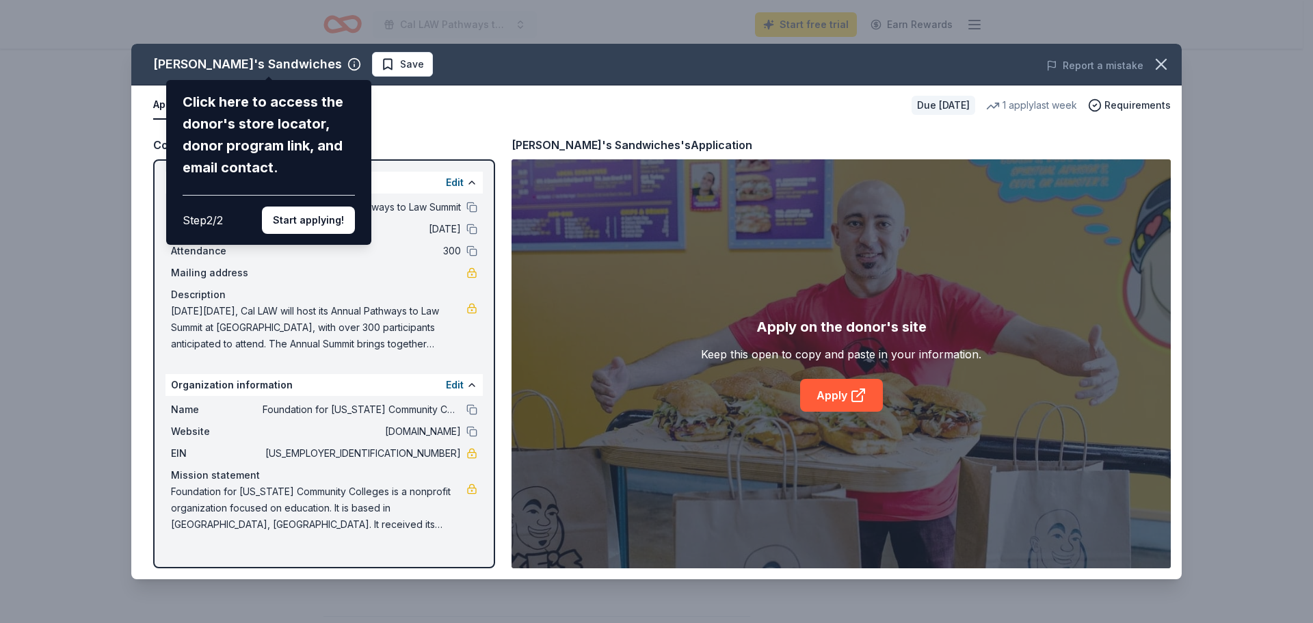
click at [321, 228] on button "Start applying!" at bounding box center [308, 220] width 93 height 27
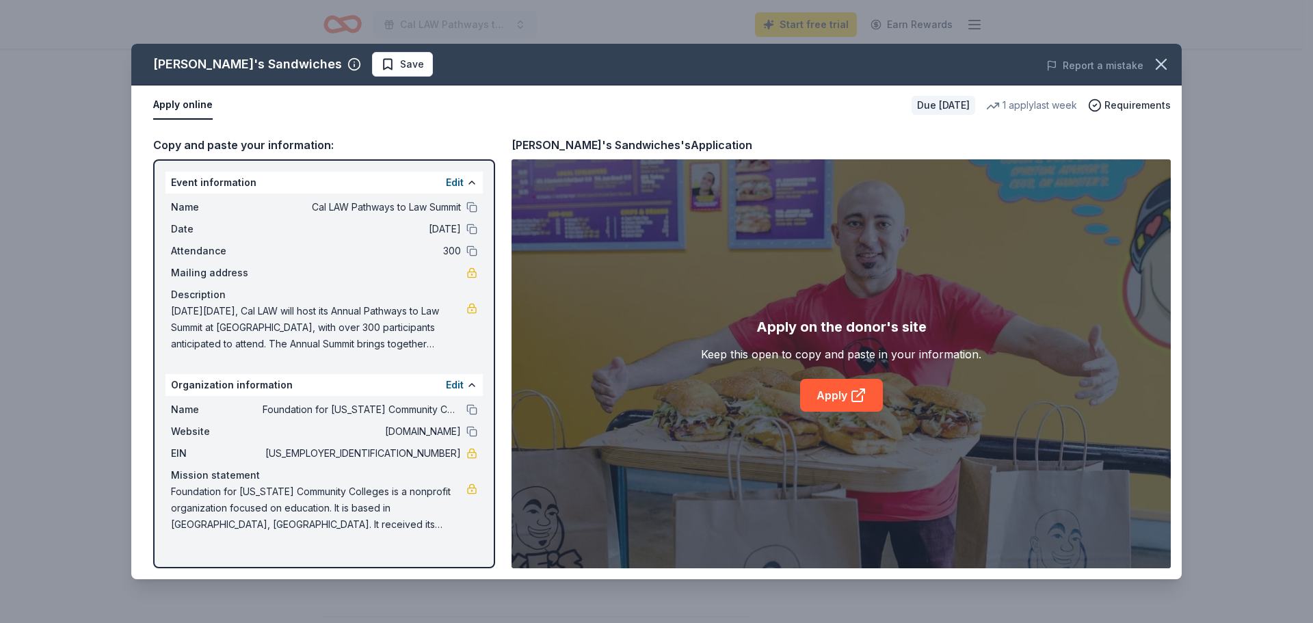
click at [818, 390] on div "Ike's Sandwiches Save Report a mistake Apply online Due in 120 days 1 apply las…" at bounding box center [656, 311] width 1050 height 535
click at [850, 402] on icon at bounding box center [858, 395] width 16 height 16
click at [416, 453] on span "68-0412350" at bounding box center [362, 453] width 198 height 16
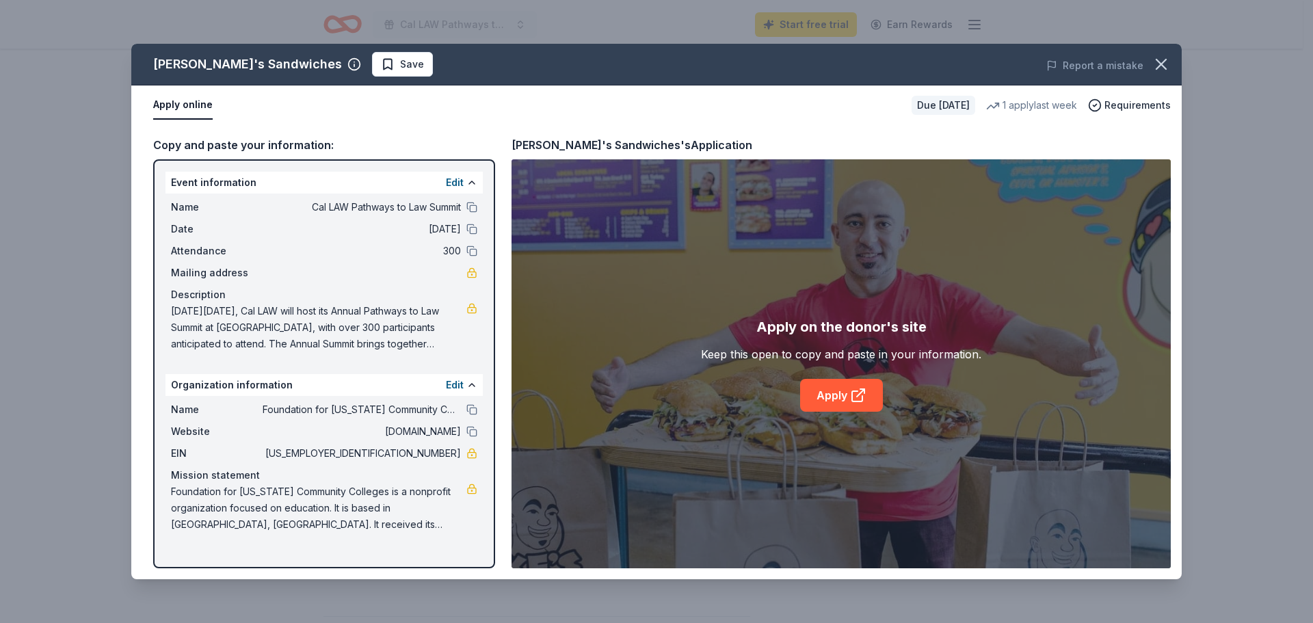
click at [416, 453] on span "68-0412350" at bounding box center [362, 453] width 198 height 16
drag, startPoint x: 389, startPoint y: 451, endPoint x: 439, endPoint y: 453, distance: 50.0
click at [439, 453] on span "68-0412350" at bounding box center [362, 453] width 198 height 16
click at [178, 315] on span "On Friday, February 20, 2026, Cal LAW will host its Annual Pathways to Law Summ…" at bounding box center [318, 327] width 295 height 49
click at [177, 315] on span "On Friday, February 20, 2026, Cal LAW will host its Annual Pathways to Law Summ…" at bounding box center [318, 327] width 295 height 49
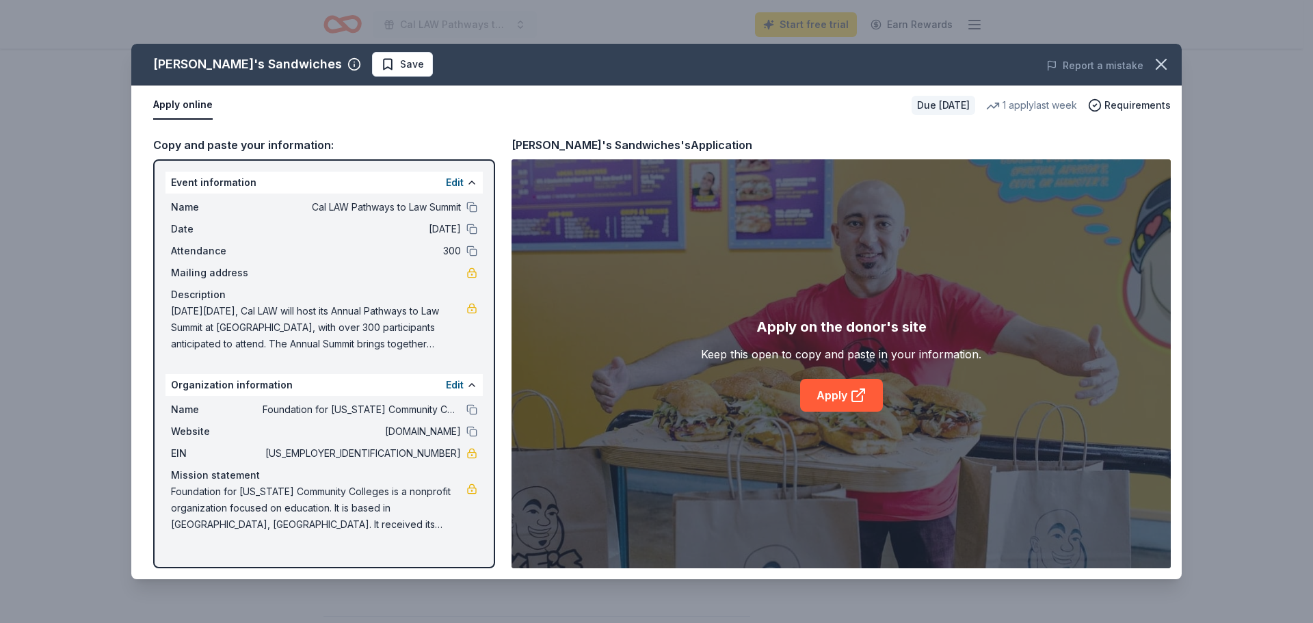
click at [177, 315] on span "On Friday, February 20, 2026, Cal LAW will host its Annual Pathways to Law Summ…" at bounding box center [318, 327] width 295 height 49
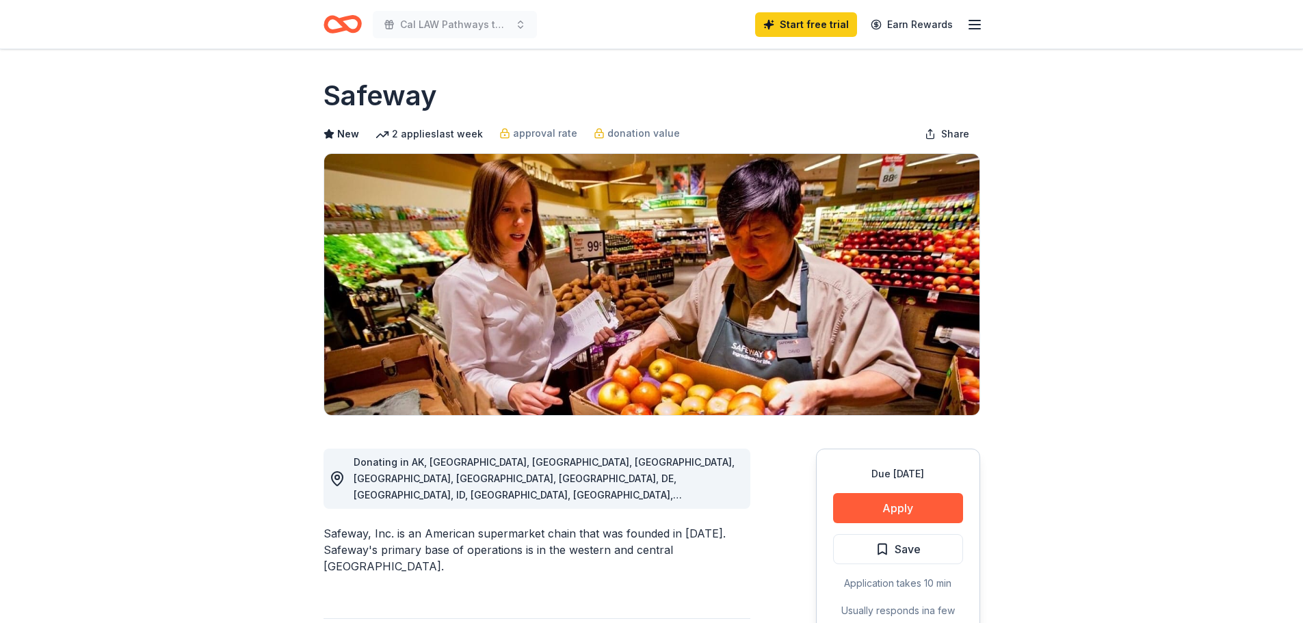
click at [886, 503] on button "Apply" at bounding box center [898, 508] width 130 height 30
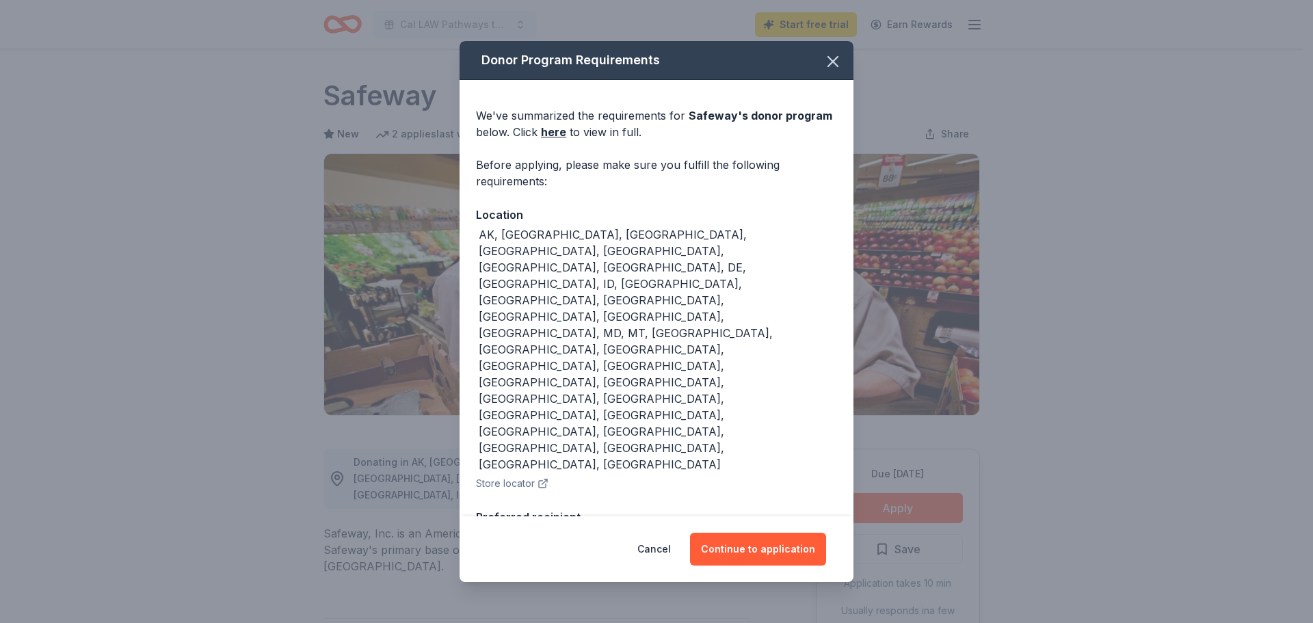
click at [732, 544] on button "Continue to application" at bounding box center [758, 549] width 136 height 33
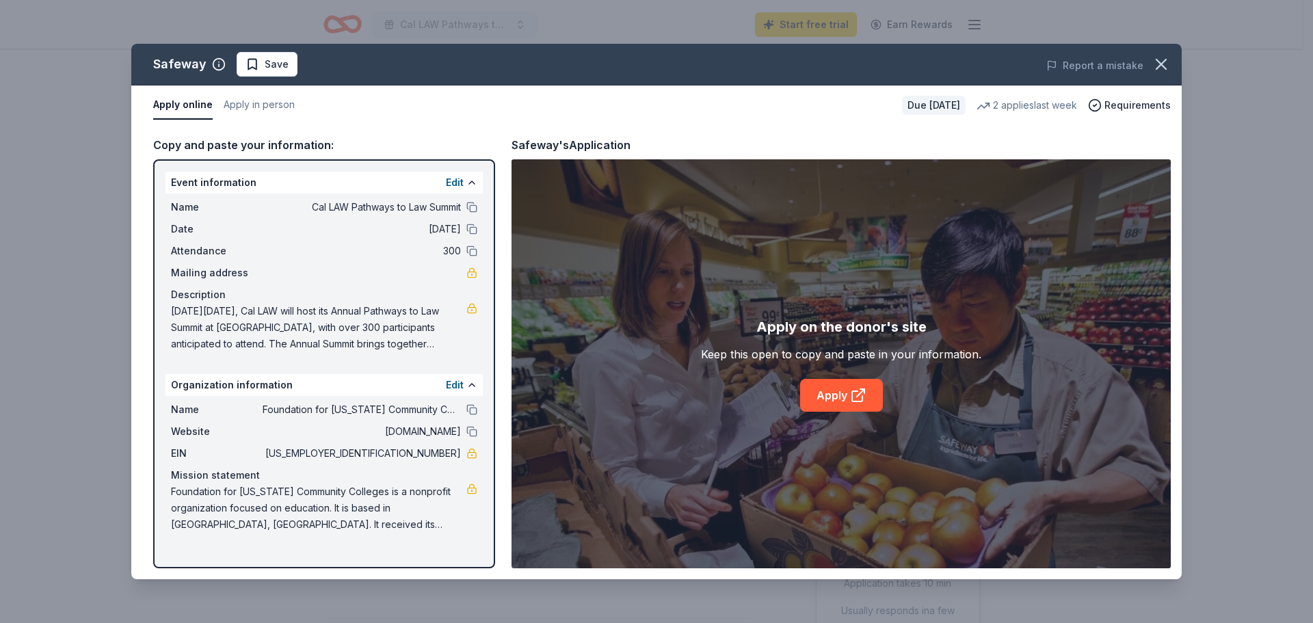
click at [859, 397] on icon at bounding box center [858, 395] width 16 height 16
click at [877, 323] on div "Apply on the donor's site" at bounding box center [841, 327] width 170 height 22
click at [1095, 101] on circle "button" at bounding box center [1095, 106] width 12 height 12
click at [747, 451] on div "Apply on the donor's site Keep this open to copy and paste in your information.…" at bounding box center [841, 363] width 659 height 409
click at [246, 105] on button "Apply in person" at bounding box center [259, 105] width 71 height 29
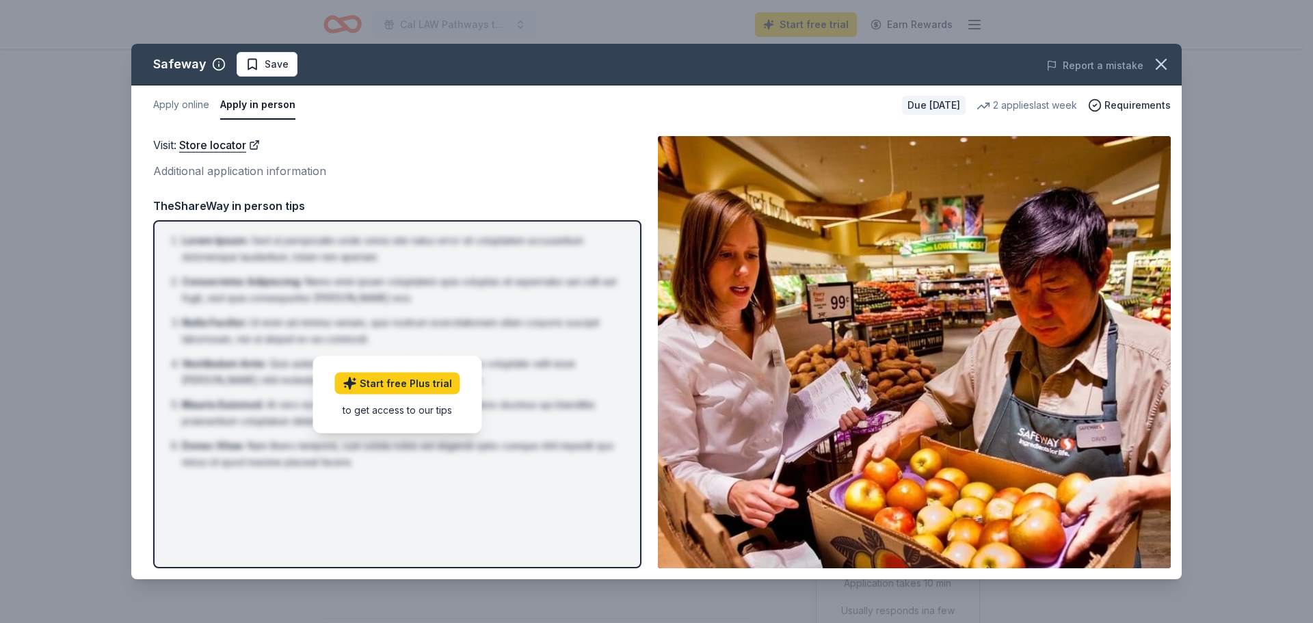
click at [178, 104] on button "Apply online" at bounding box center [181, 105] width 56 height 29
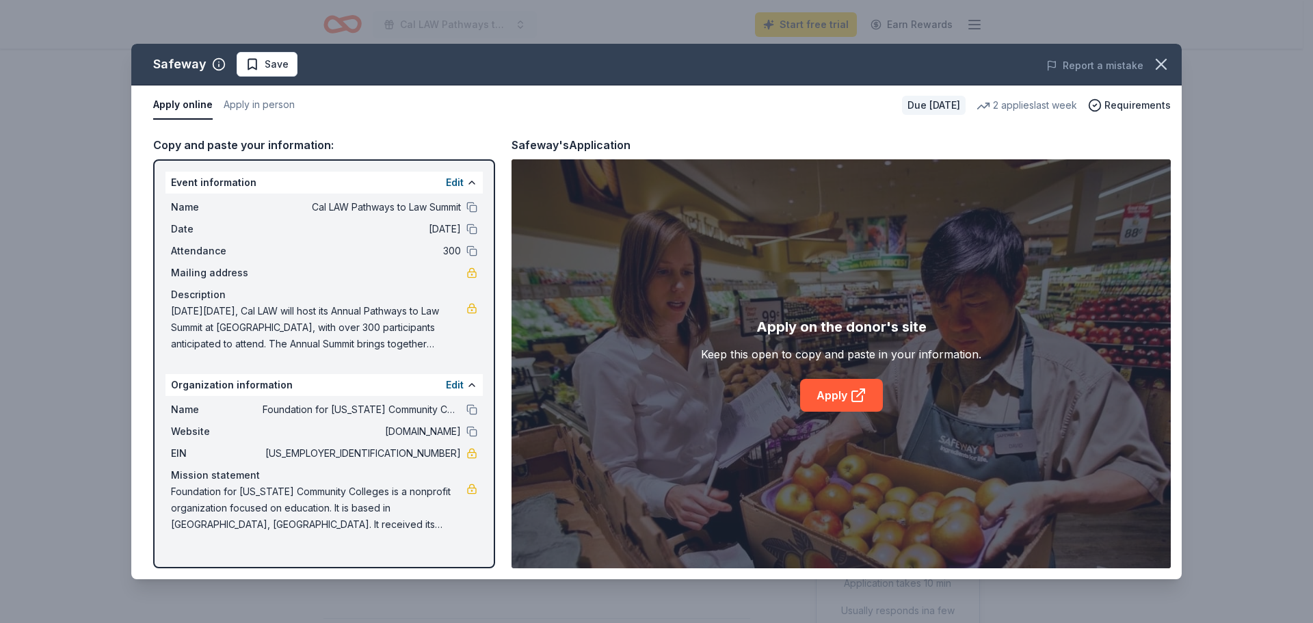
drag, startPoint x: 397, startPoint y: 451, endPoint x: 438, endPoint y: 455, distance: 41.2
click at [438, 455] on span "68-0412350" at bounding box center [362, 453] width 198 height 16
click at [439, 455] on span "68-0412350" at bounding box center [362, 453] width 198 height 16
drag, startPoint x: 439, startPoint y: 455, endPoint x: 805, endPoint y: 10, distance: 575.7
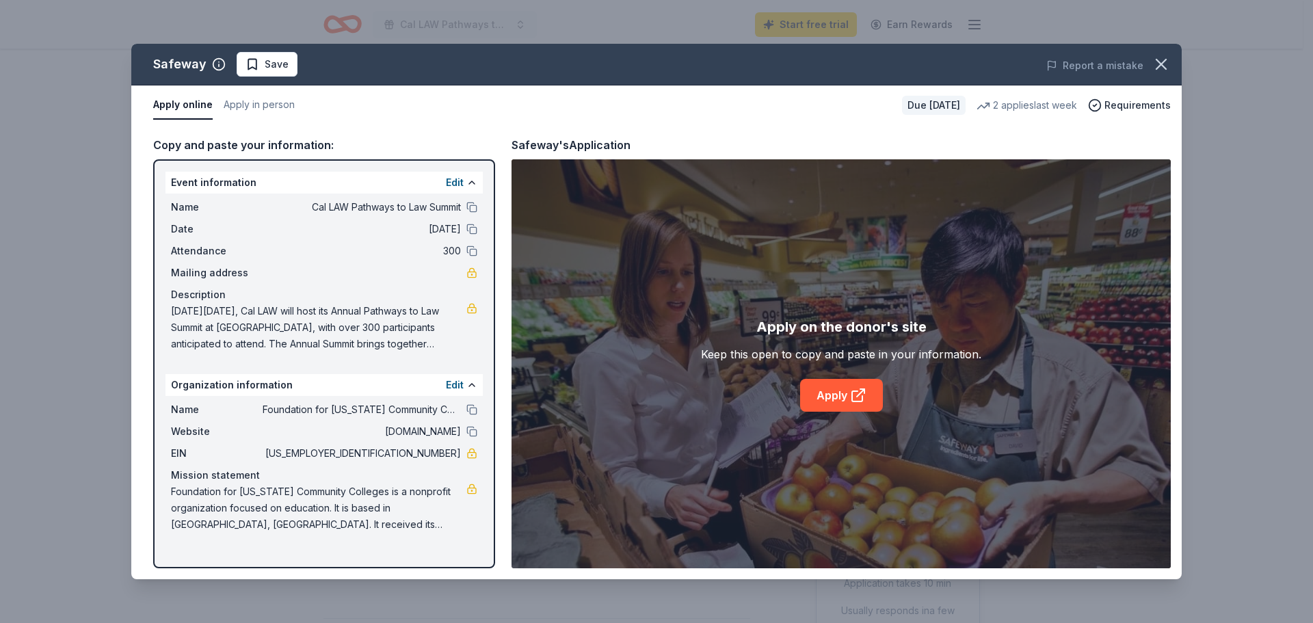
click at [440, 455] on span "68-0412350" at bounding box center [362, 453] width 198 height 16
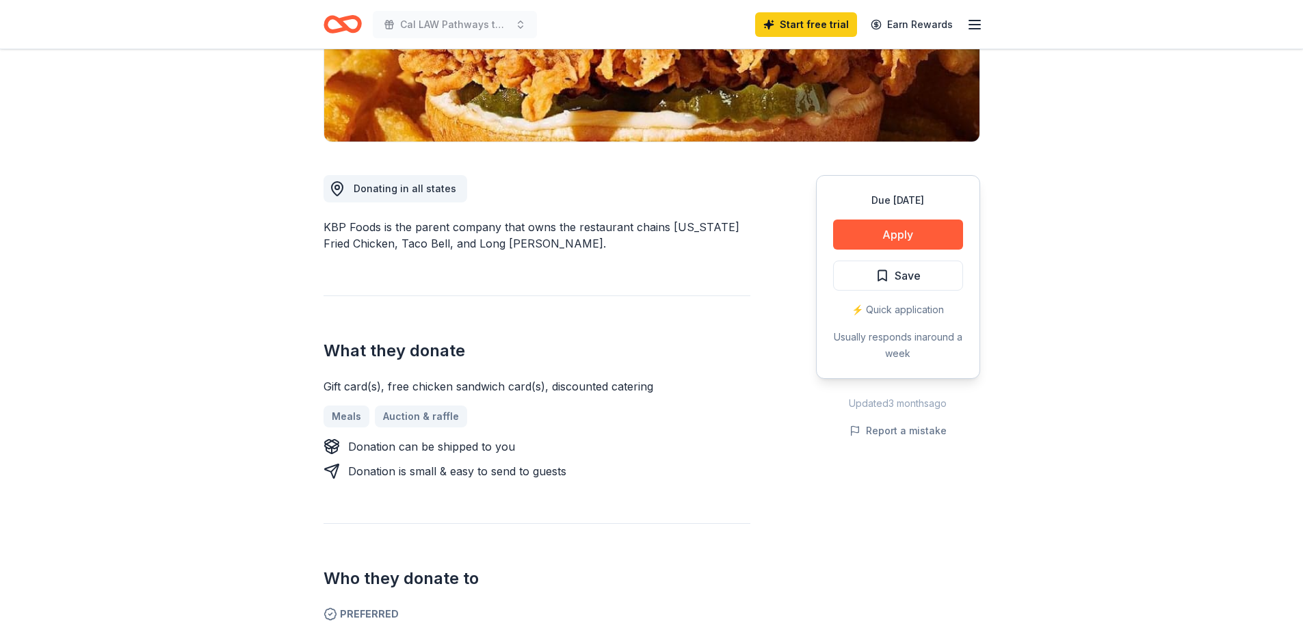
scroll to position [342, 0]
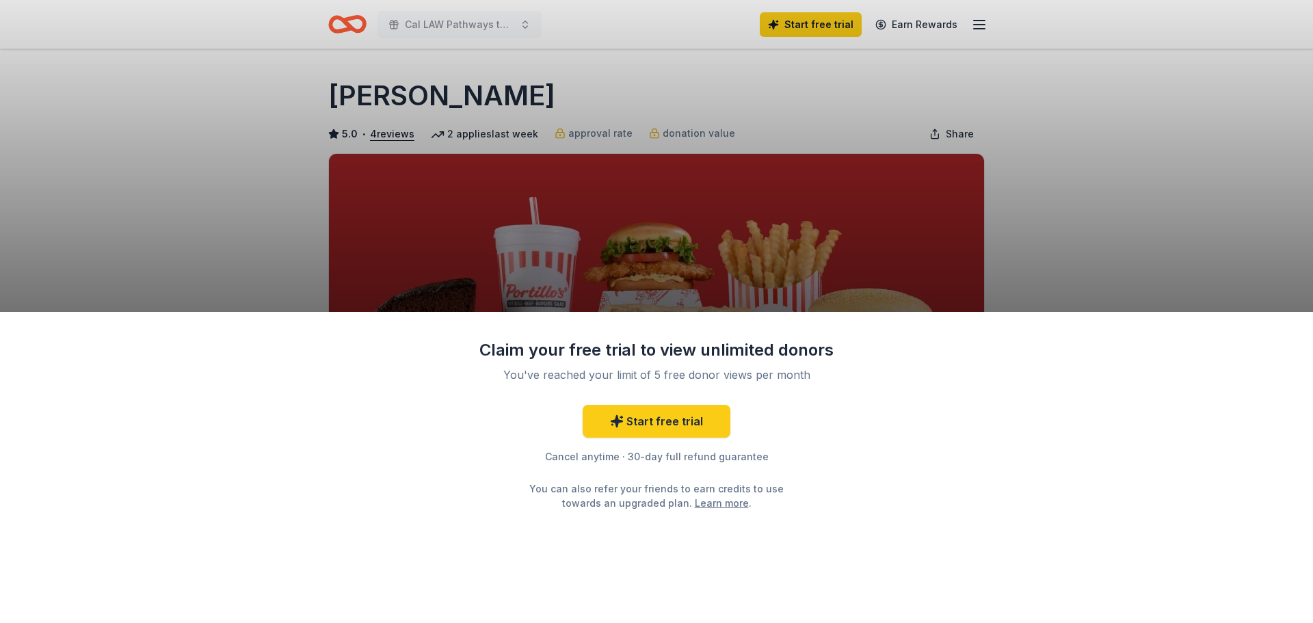
click at [539, 267] on div "Claim your free trial to view unlimited donors You've reached your limit of 5 f…" at bounding box center [656, 311] width 1313 height 623
click at [447, 111] on div "Claim your free trial to view unlimited donors You've reached your limit of 5 f…" at bounding box center [656, 311] width 1313 height 623
click at [727, 233] on div "Claim your free trial to view unlimited donors You've reached your limit of 5 f…" at bounding box center [656, 311] width 1313 height 623
click at [449, 109] on div "Claim your free trial to view unlimited donors You've reached your limit of 5 f…" at bounding box center [656, 311] width 1313 height 623
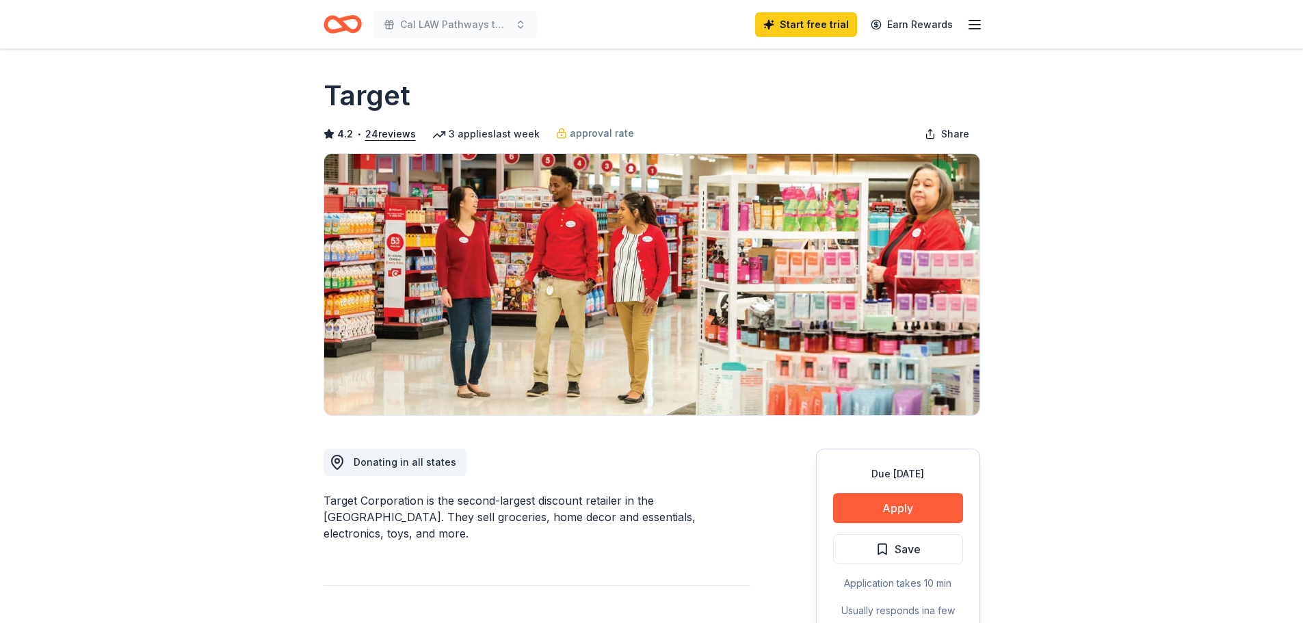
click at [899, 521] on button "Apply" at bounding box center [898, 508] width 130 height 30
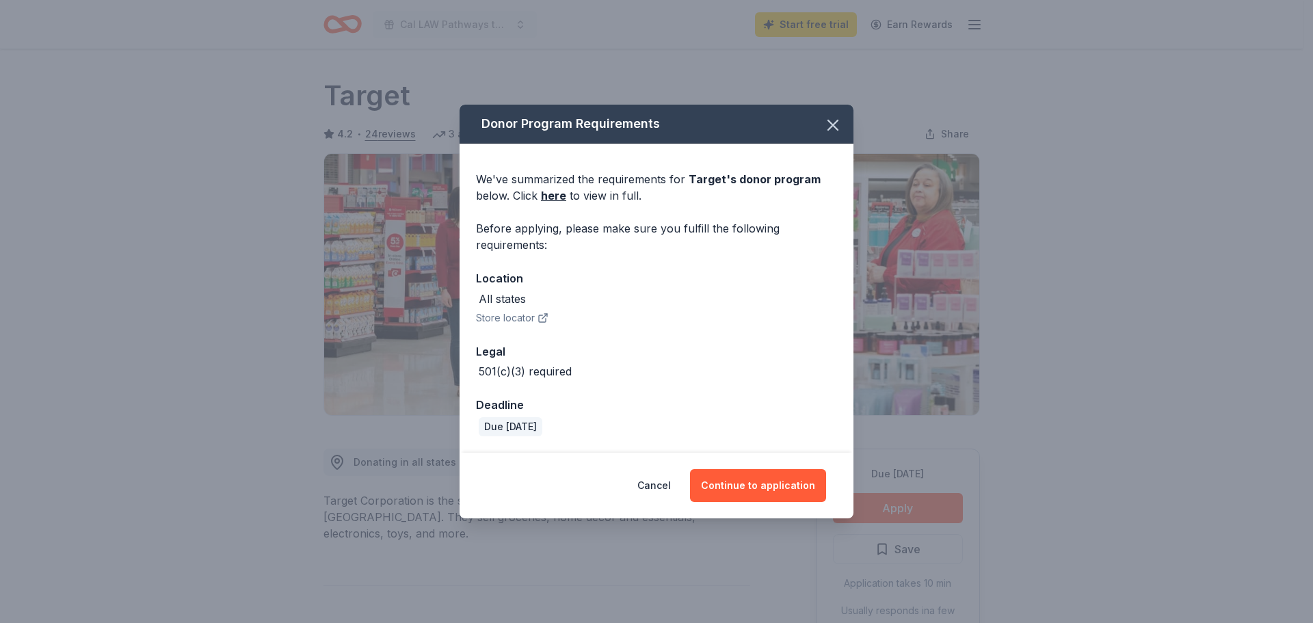
click at [776, 487] on button "Continue to application" at bounding box center [758, 485] width 136 height 33
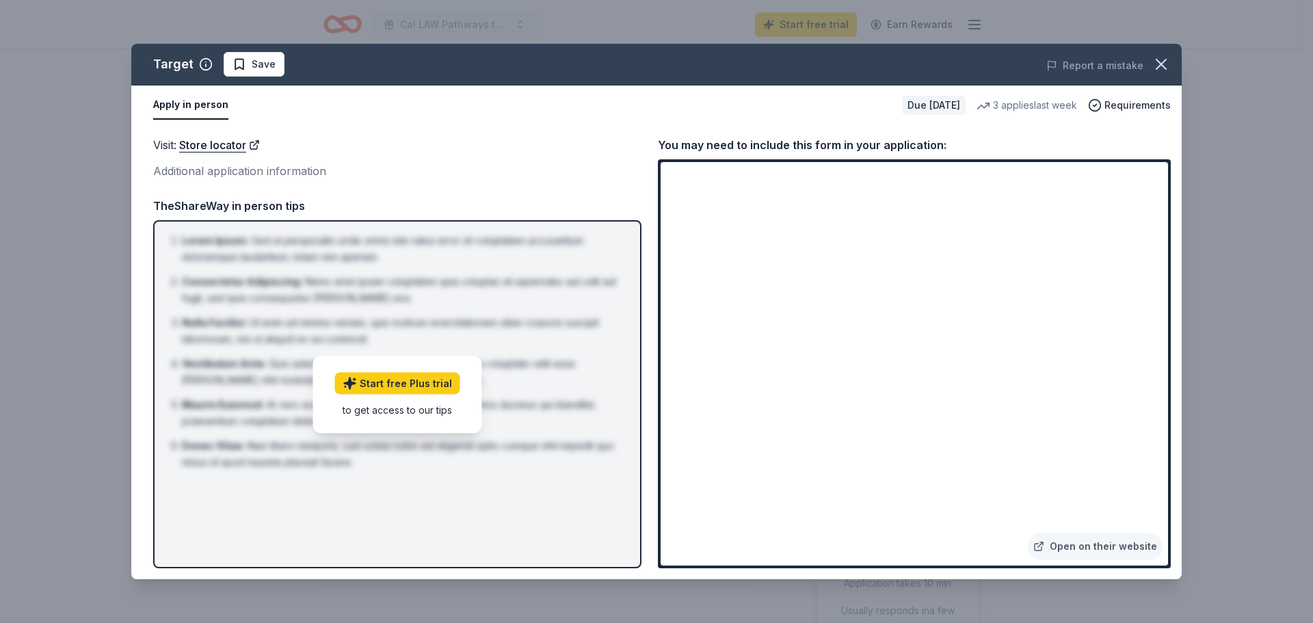
click at [1086, 546] on link "Open on their website" at bounding box center [1095, 546] width 135 height 27
drag, startPoint x: 101, startPoint y: 131, endPoint x: 119, endPoint y: 122, distance: 20.2
click at [103, 131] on div "Target Save Report a mistake Apply in person Due [DATE] 3 applies last week Req…" at bounding box center [656, 311] width 1313 height 623
